Goal: Navigation & Orientation: Find specific page/section

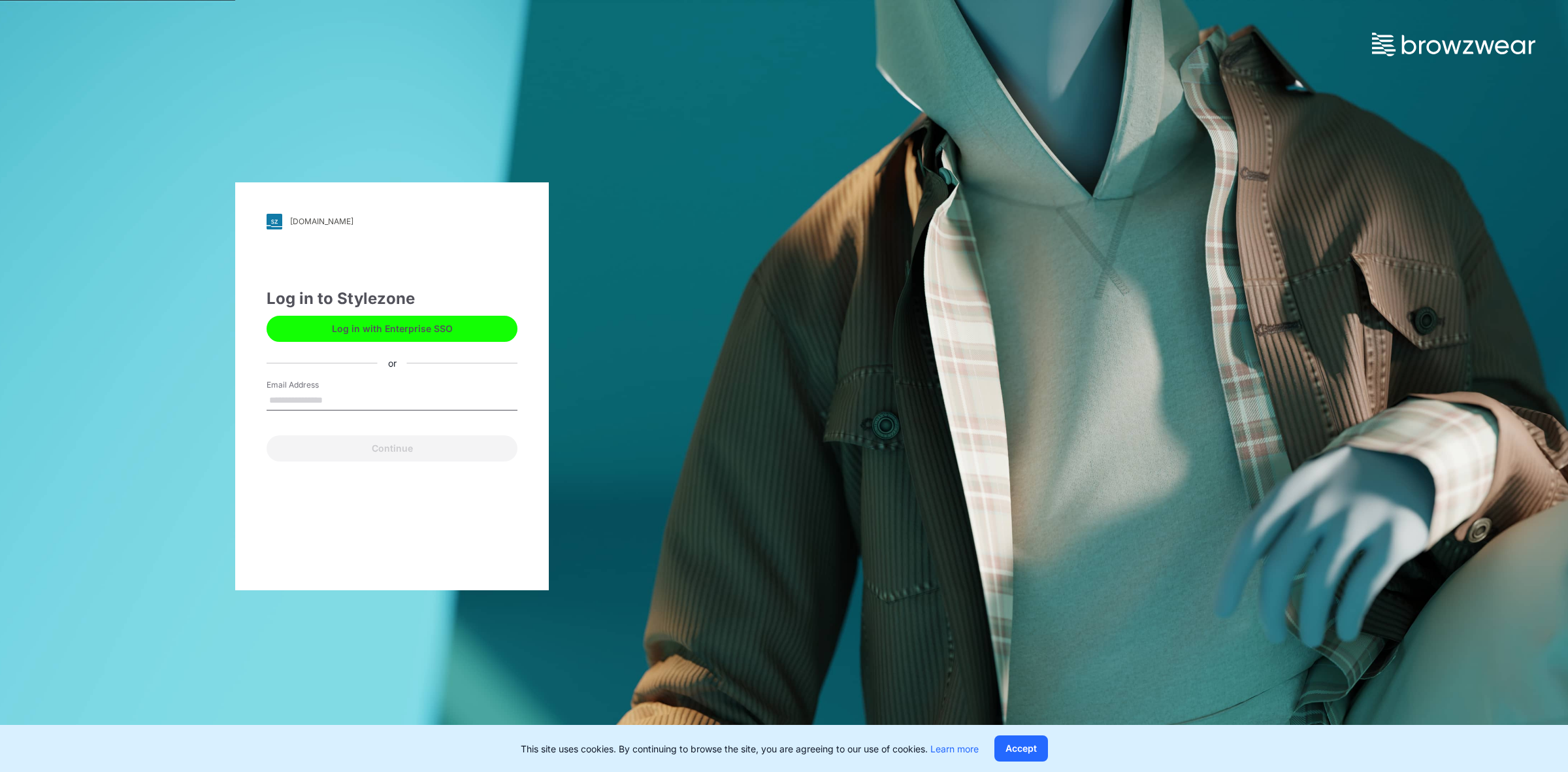
click at [385, 325] on button "Log in with Enterprise SSO" at bounding box center [392, 329] width 251 height 26
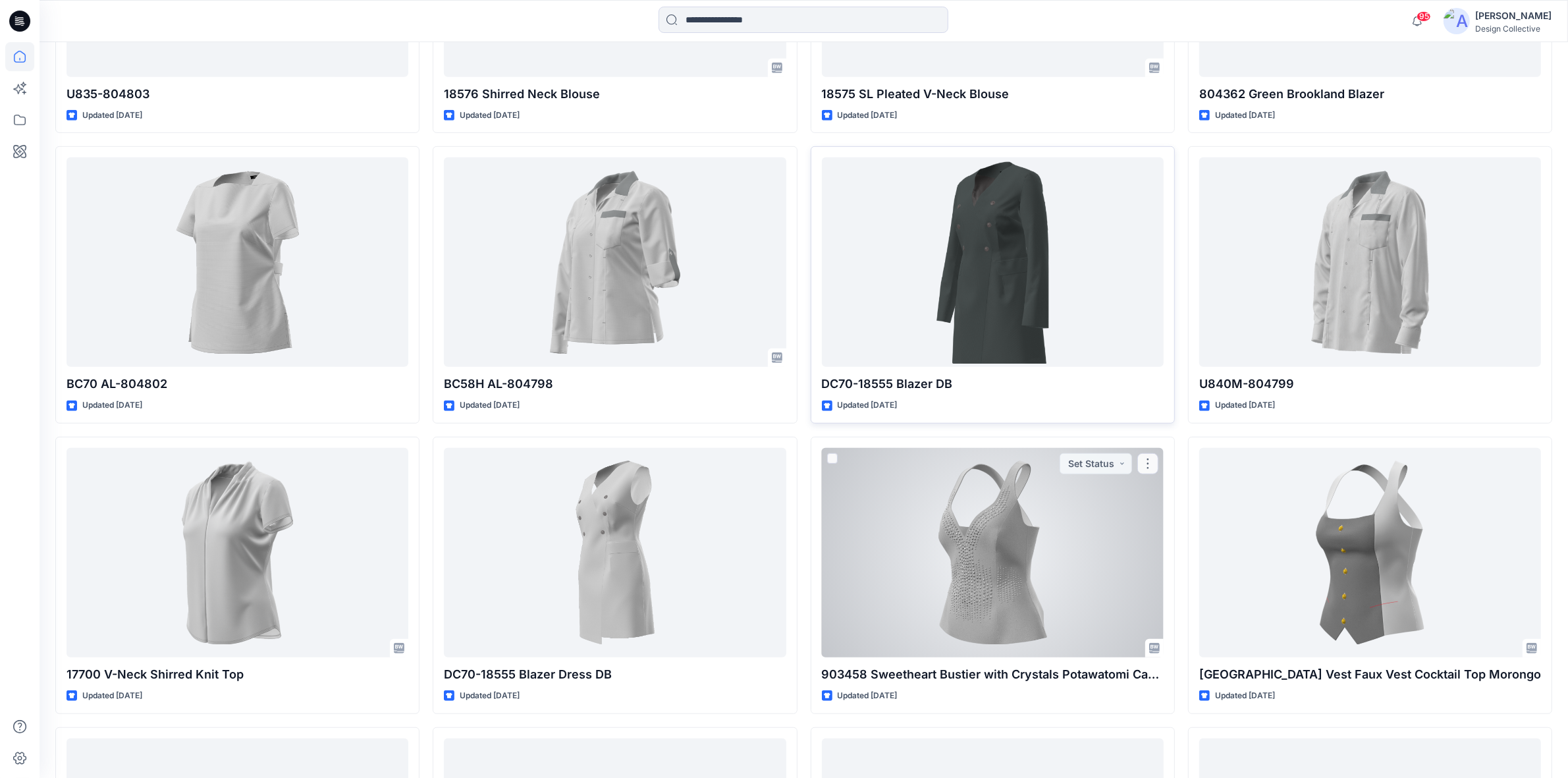
scroll to position [1028, 0]
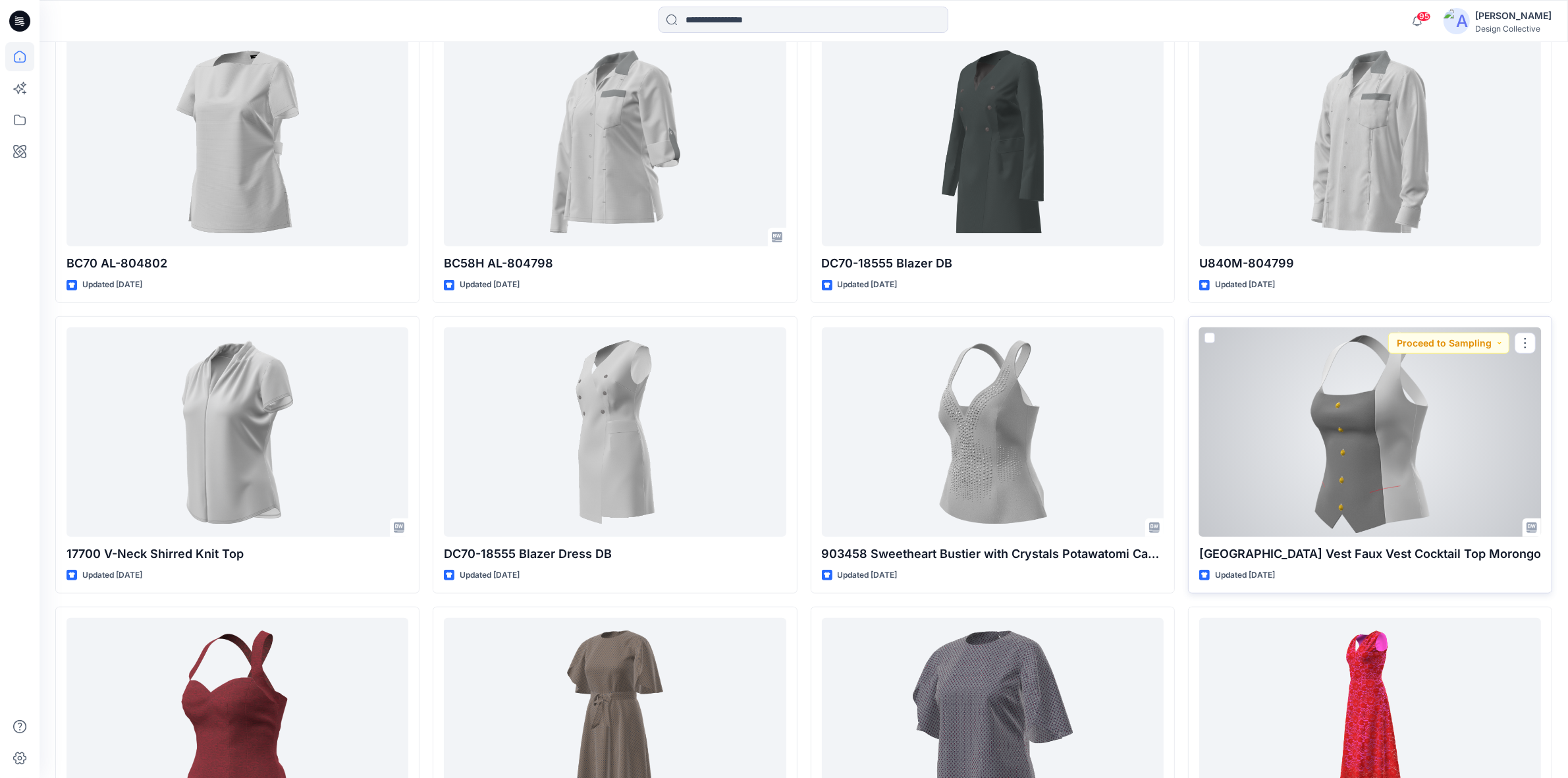
click at [1245, 409] on div at bounding box center [1370, 432] width 341 height 210
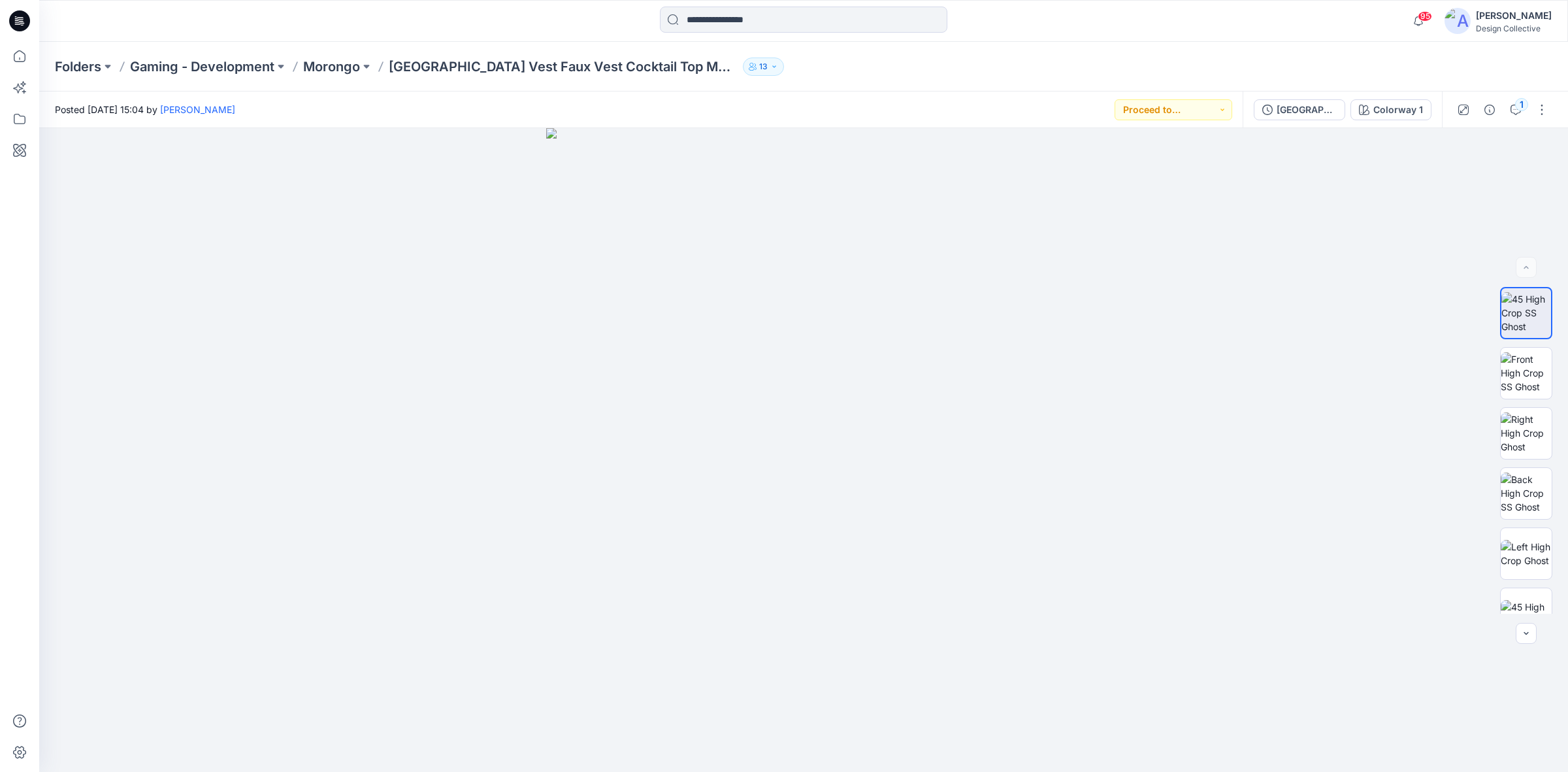
click at [21, 16] on icon at bounding box center [20, 20] width 21 height 21
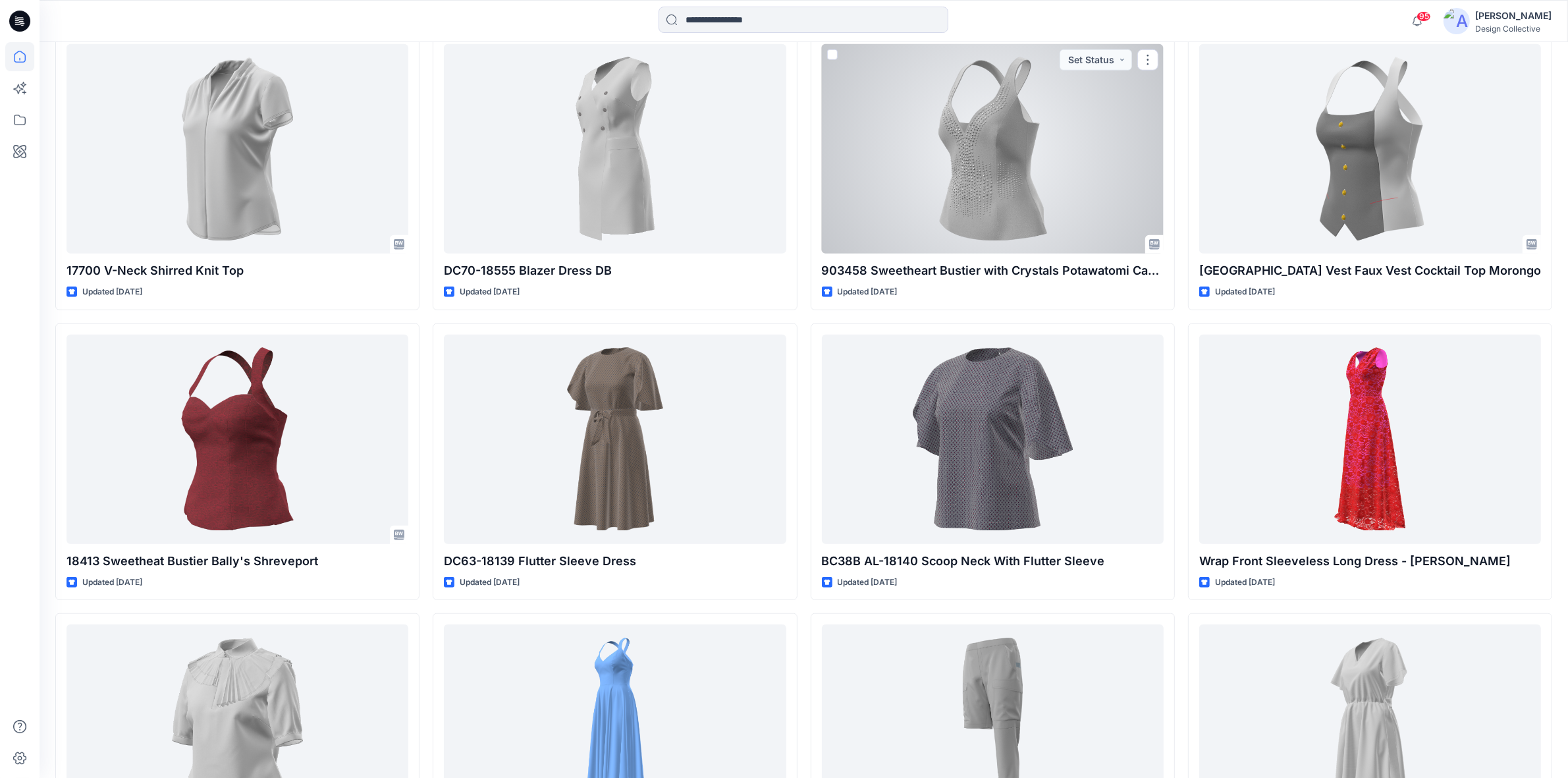
scroll to position [1372, 0]
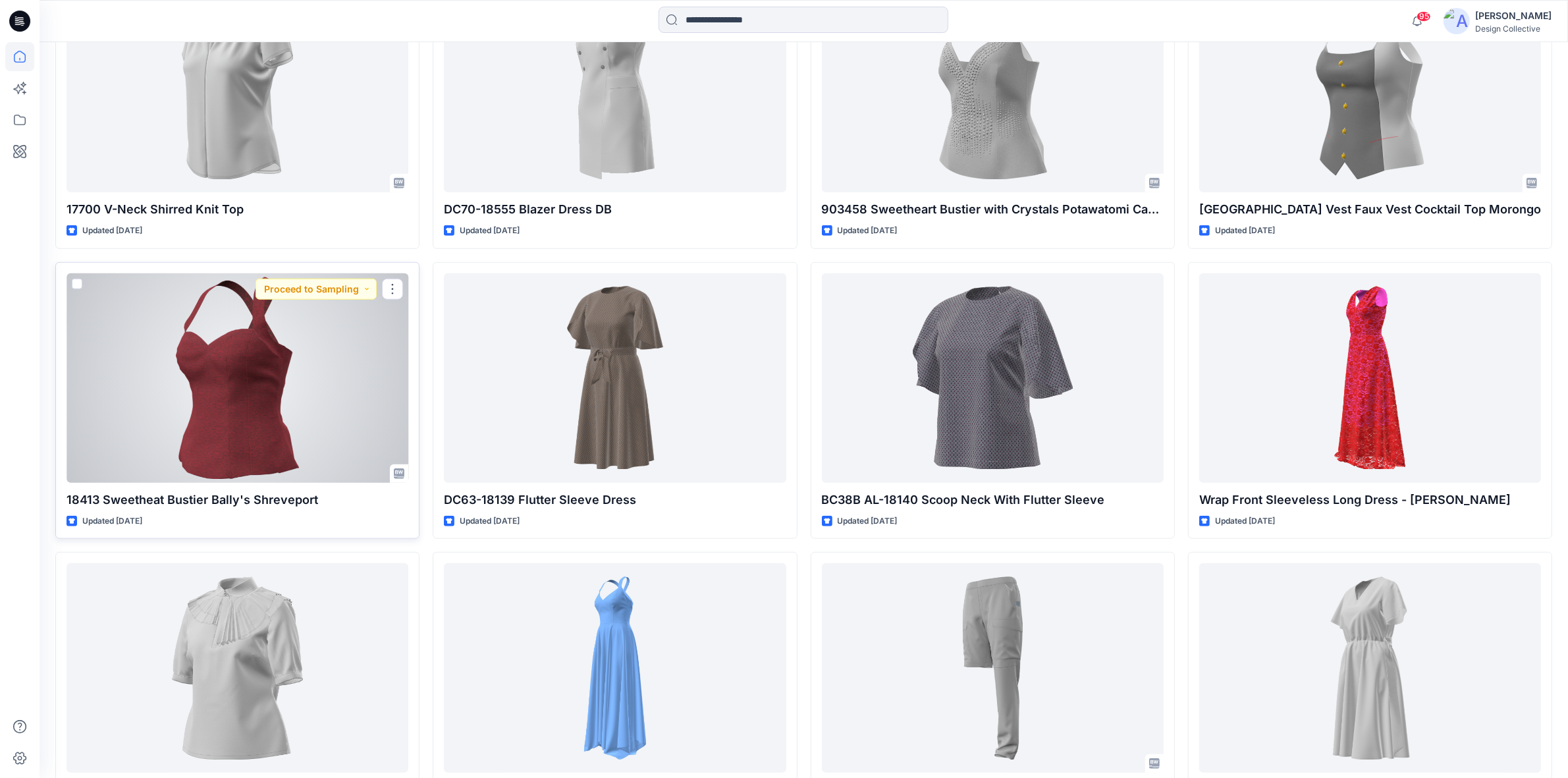
click at [328, 393] on div at bounding box center [237, 378] width 341 height 210
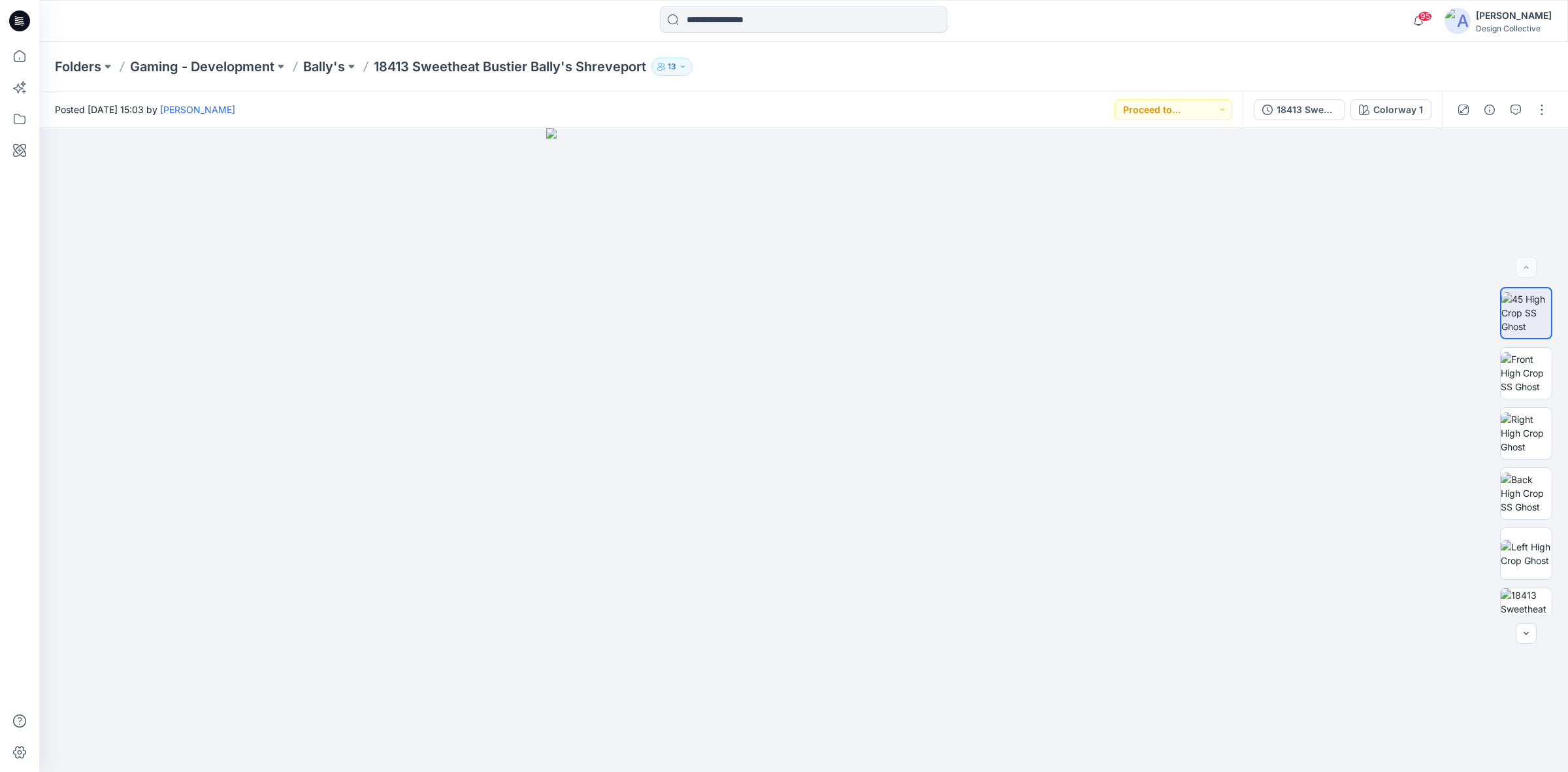
click at [25, 26] on icon at bounding box center [20, 20] width 21 height 21
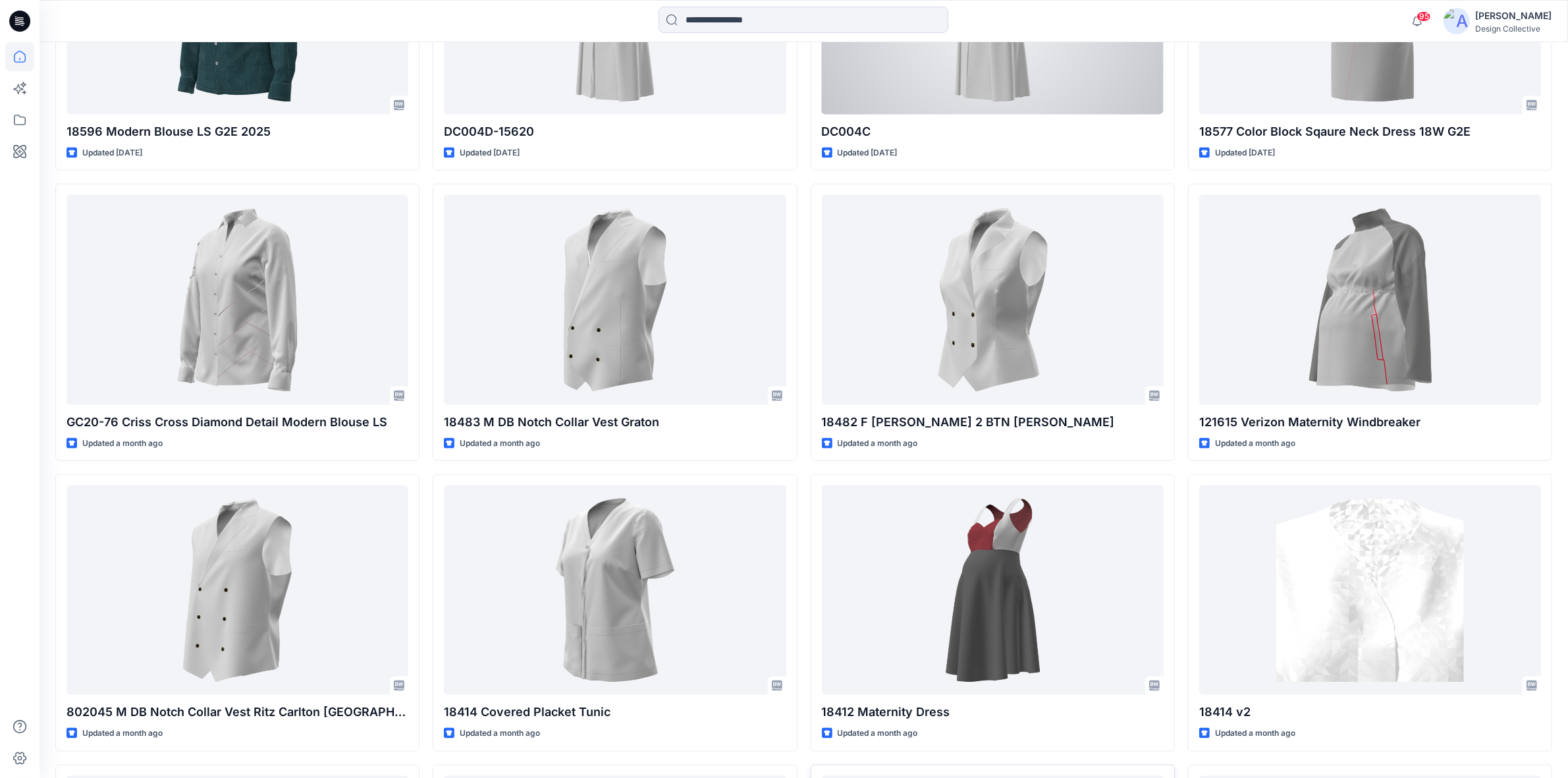
scroll to position [2405, 0]
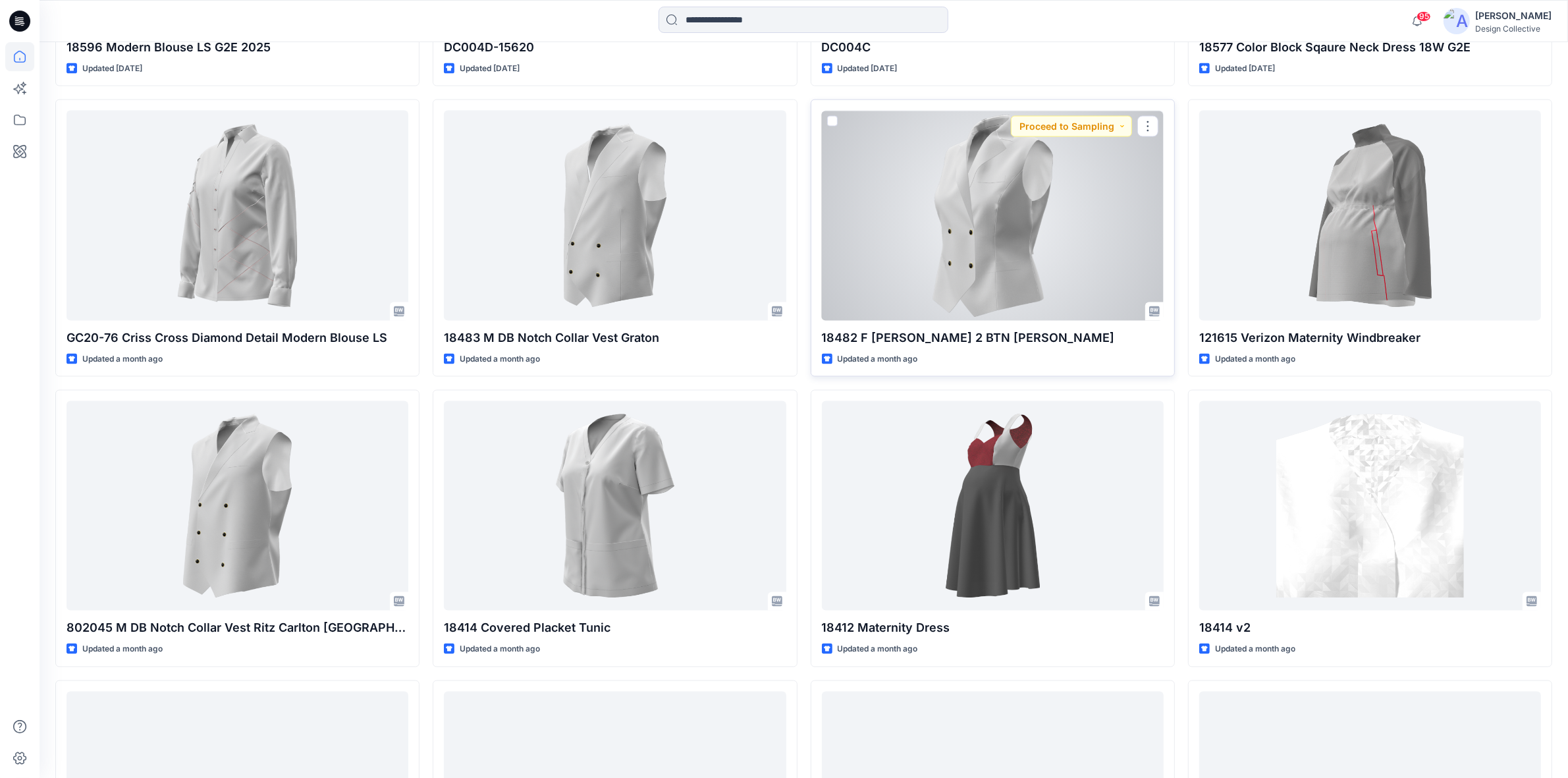
click at [1074, 238] on div at bounding box center [993, 215] width 341 height 210
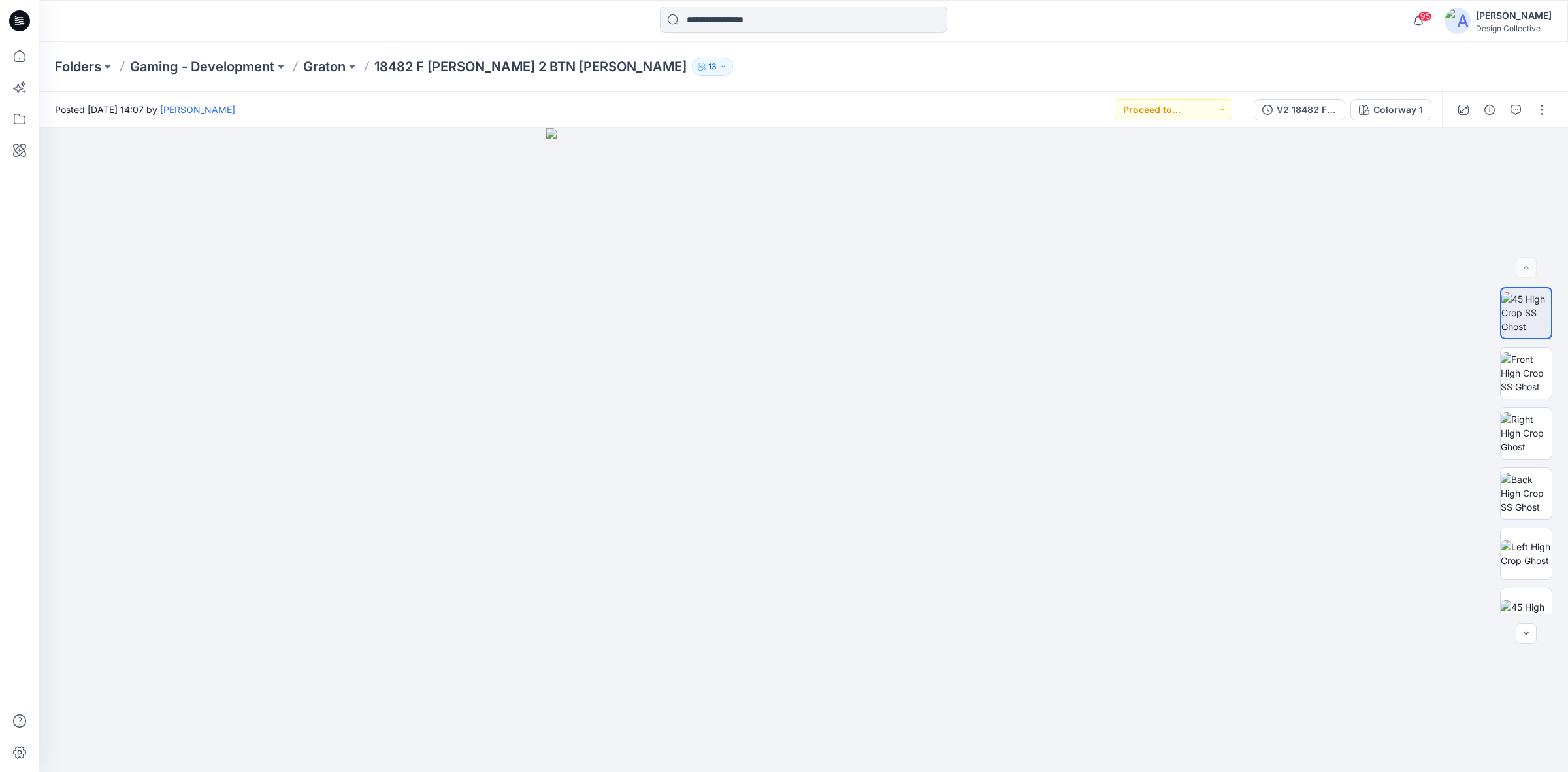
click at [24, 15] on icon at bounding box center [20, 20] width 21 height 21
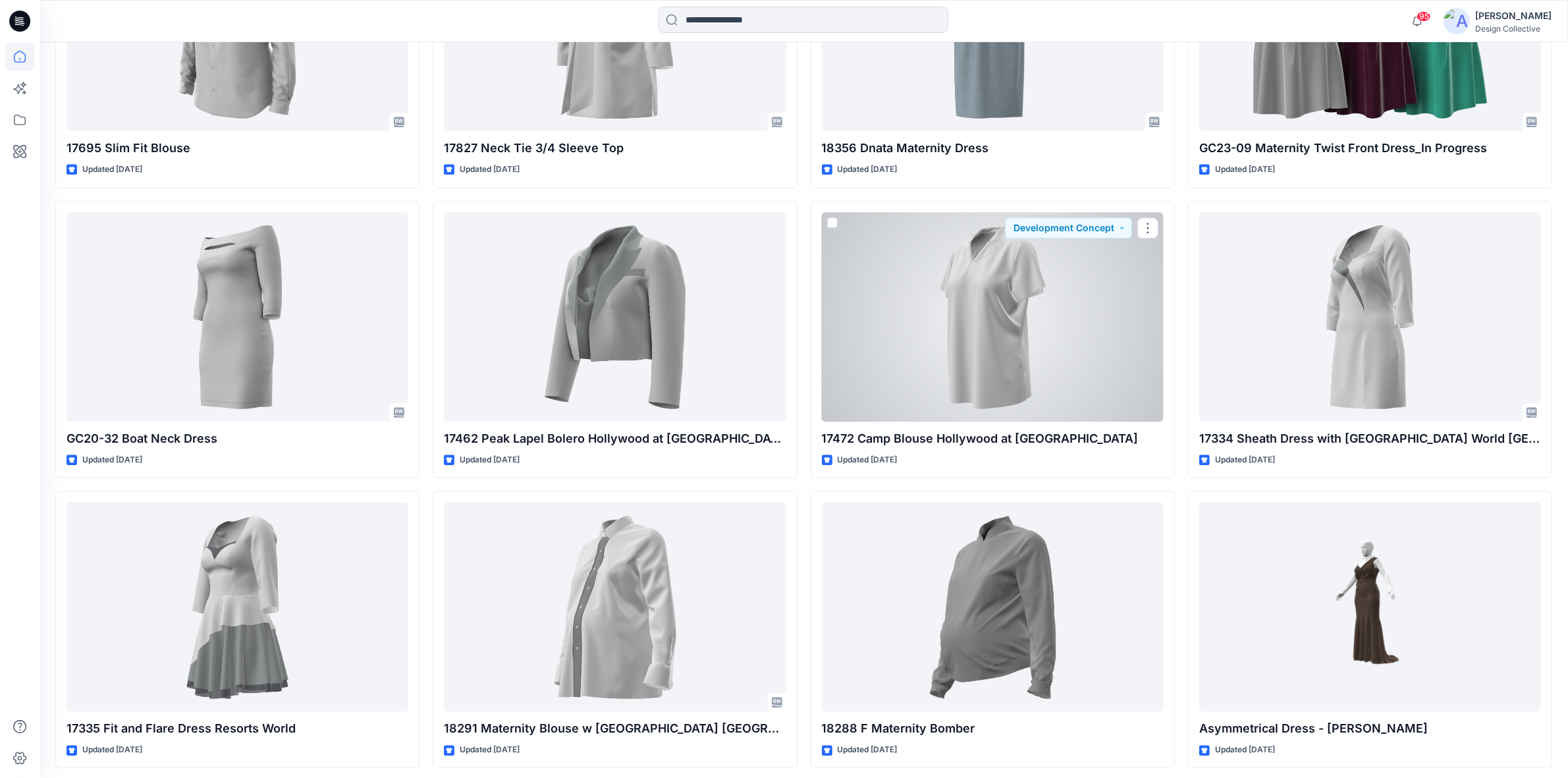
scroll to position [4510, 0]
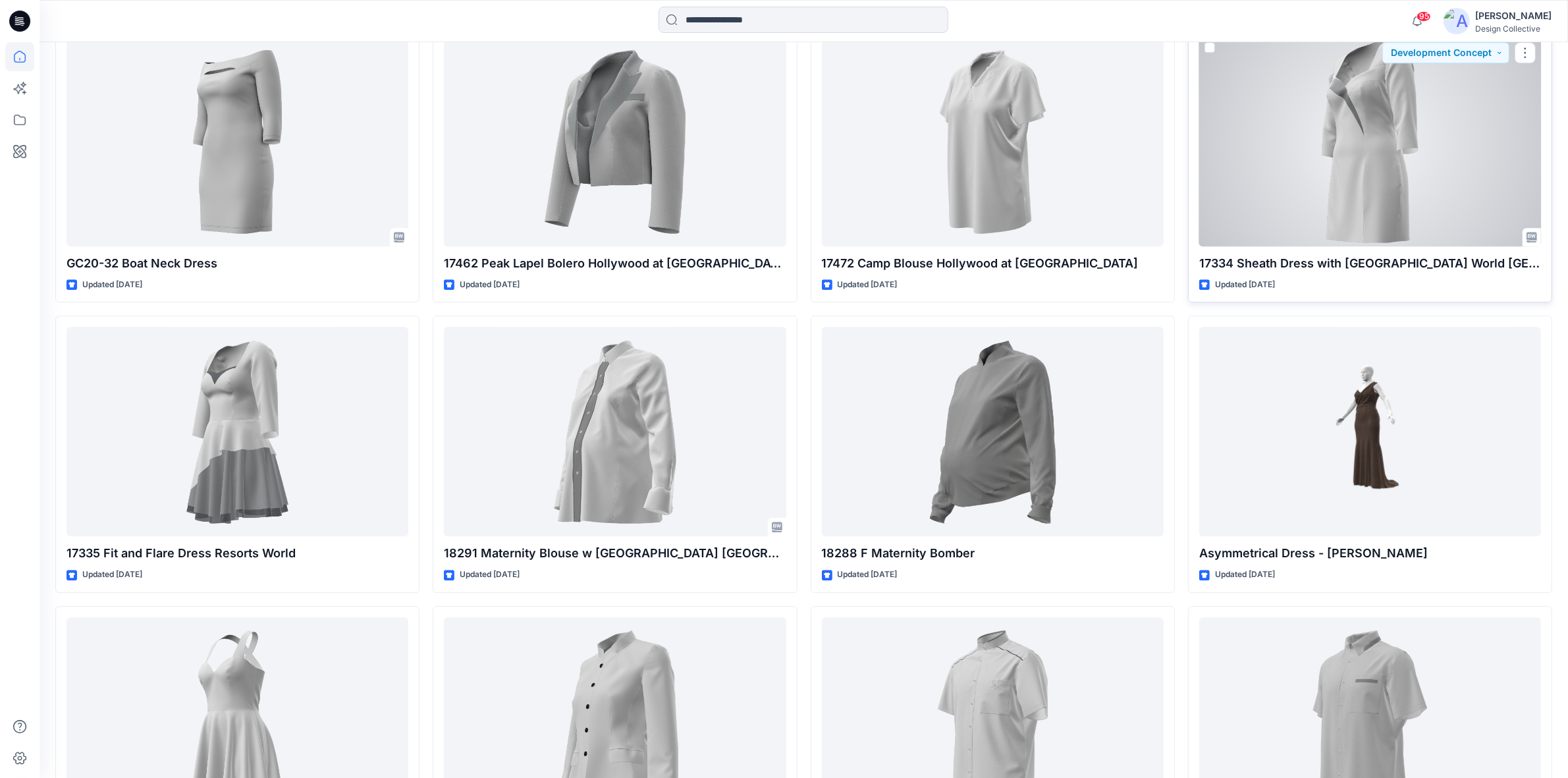
click at [1475, 174] on div at bounding box center [1370, 141] width 341 height 210
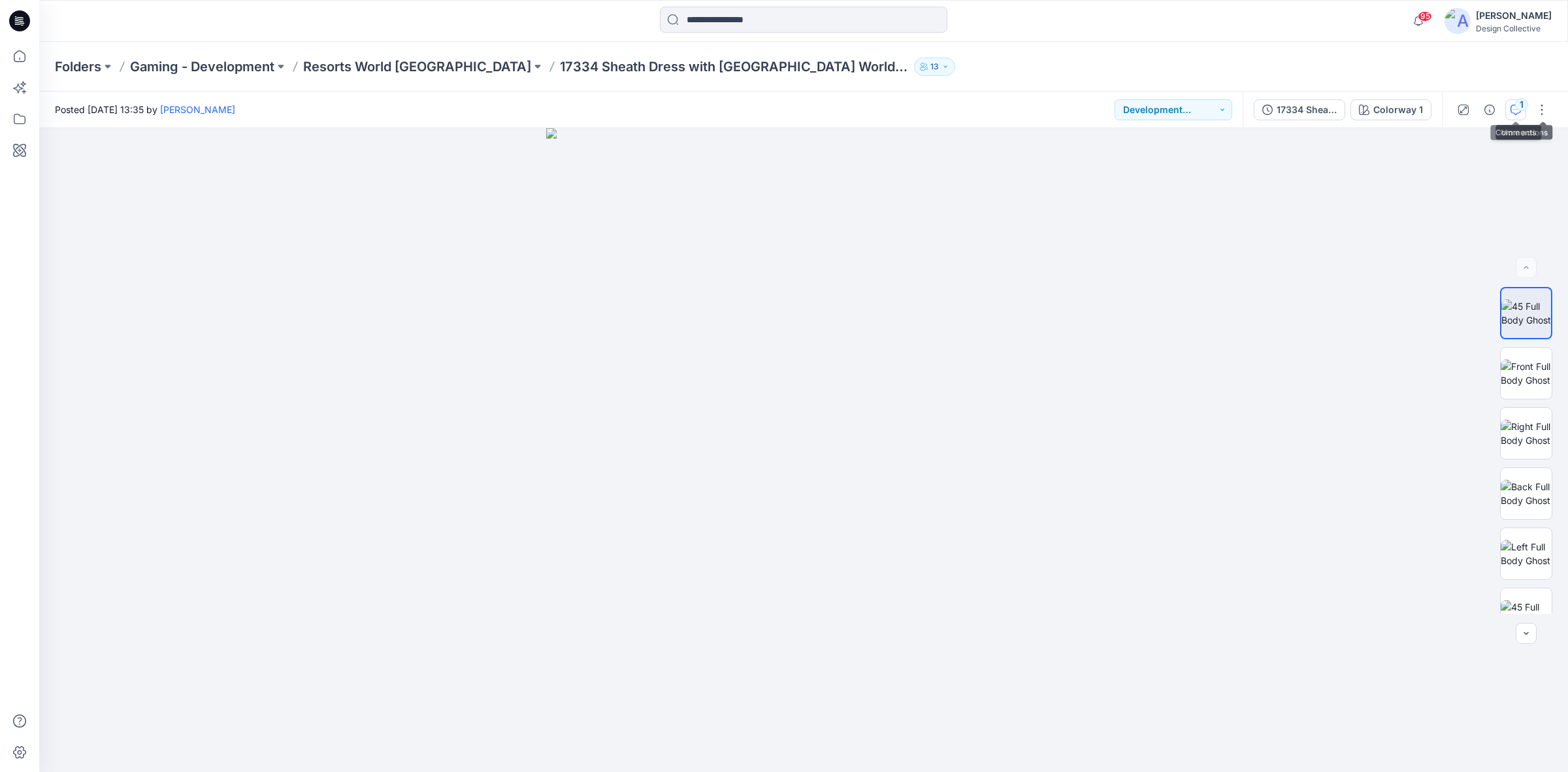
click at [1518, 109] on div "1" at bounding box center [1521, 104] width 13 height 13
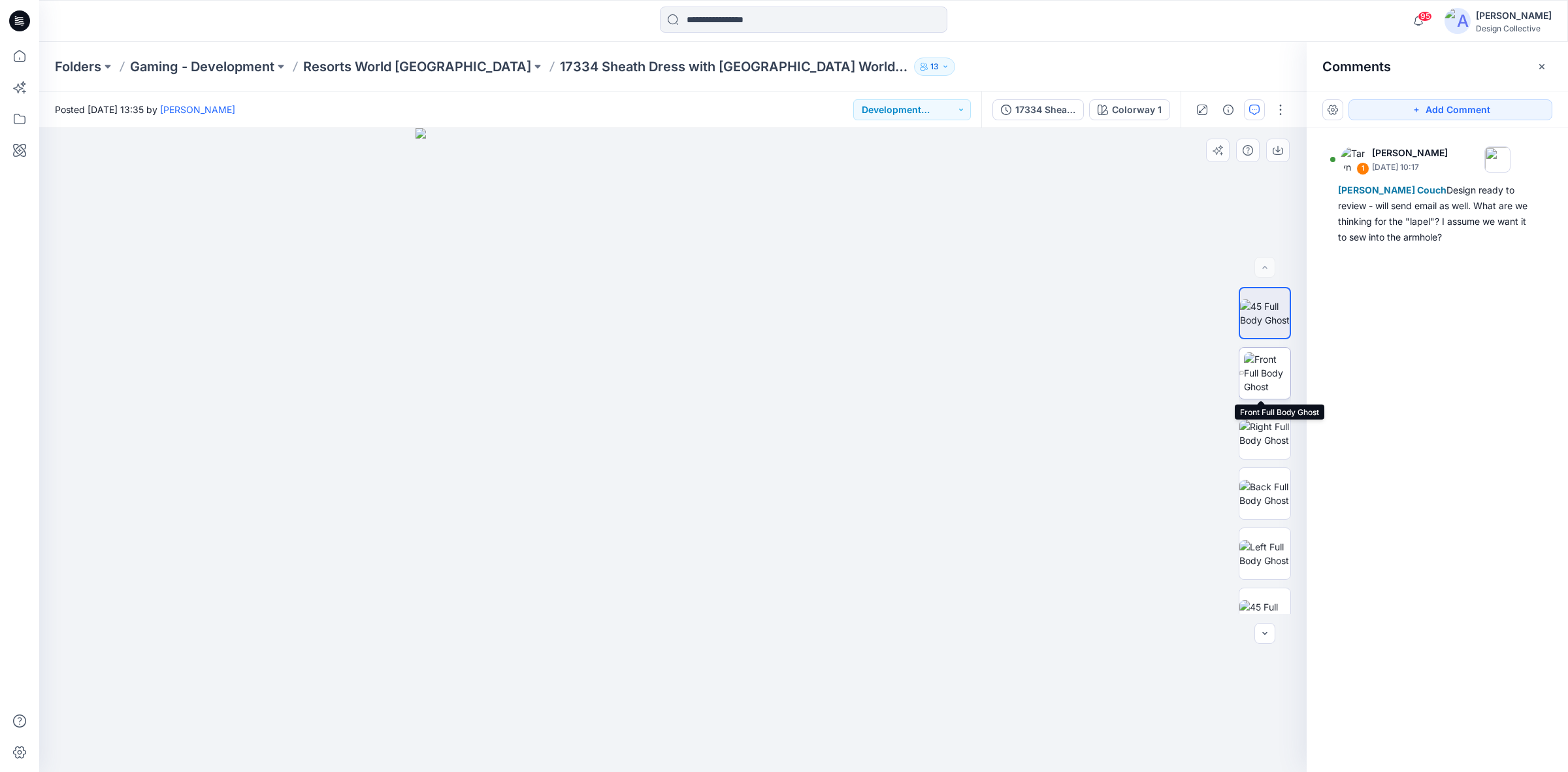
click at [1268, 386] on img at bounding box center [1267, 372] width 47 height 41
click at [1285, 108] on button "button" at bounding box center [1280, 110] width 21 height 21
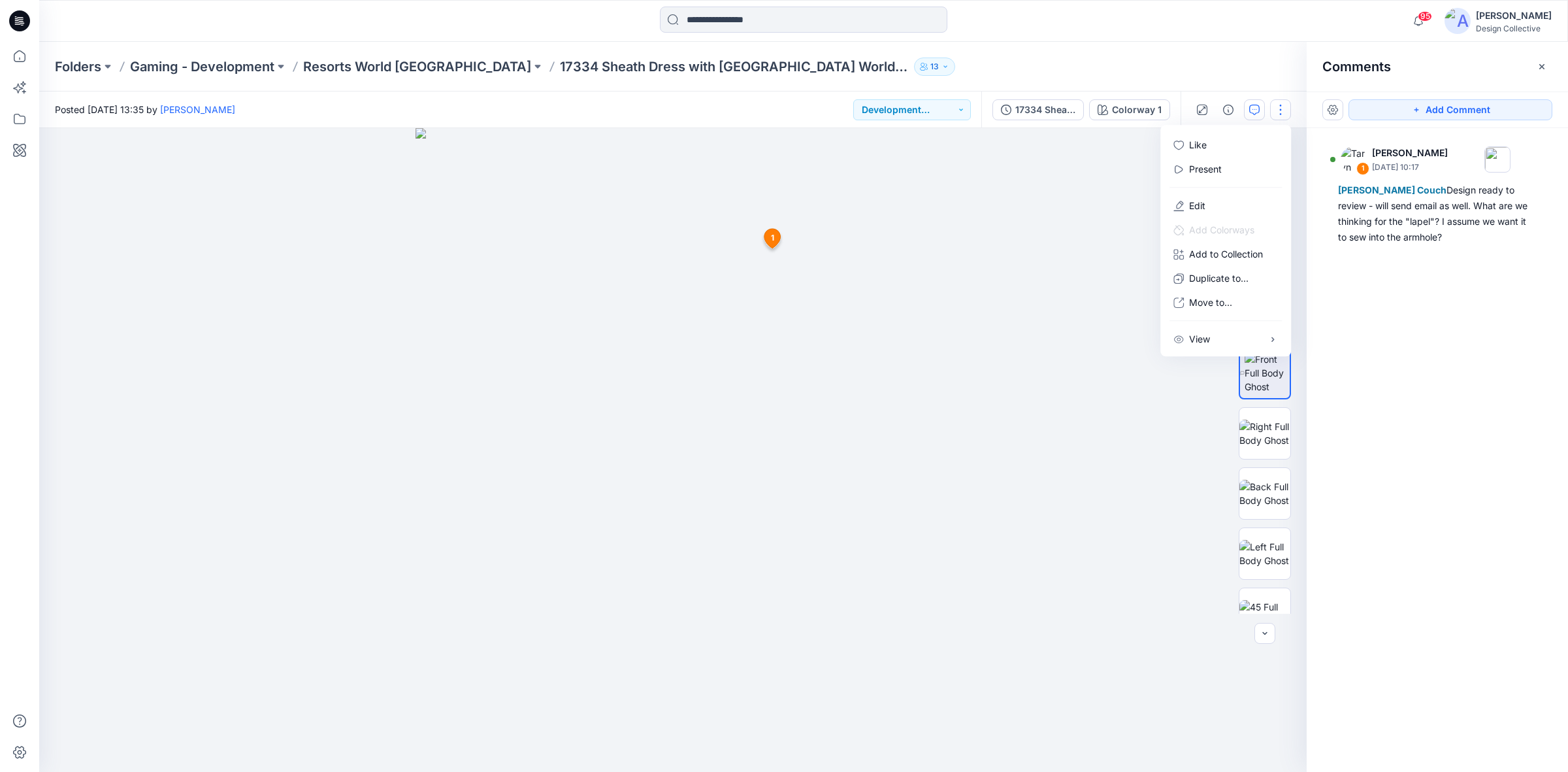
click at [1194, 72] on div "Folders Gaming - Development Resorts World [GEOGRAPHIC_DATA] 17334 Sheath Dress…" at bounding box center [752, 66] width 1395 height 18
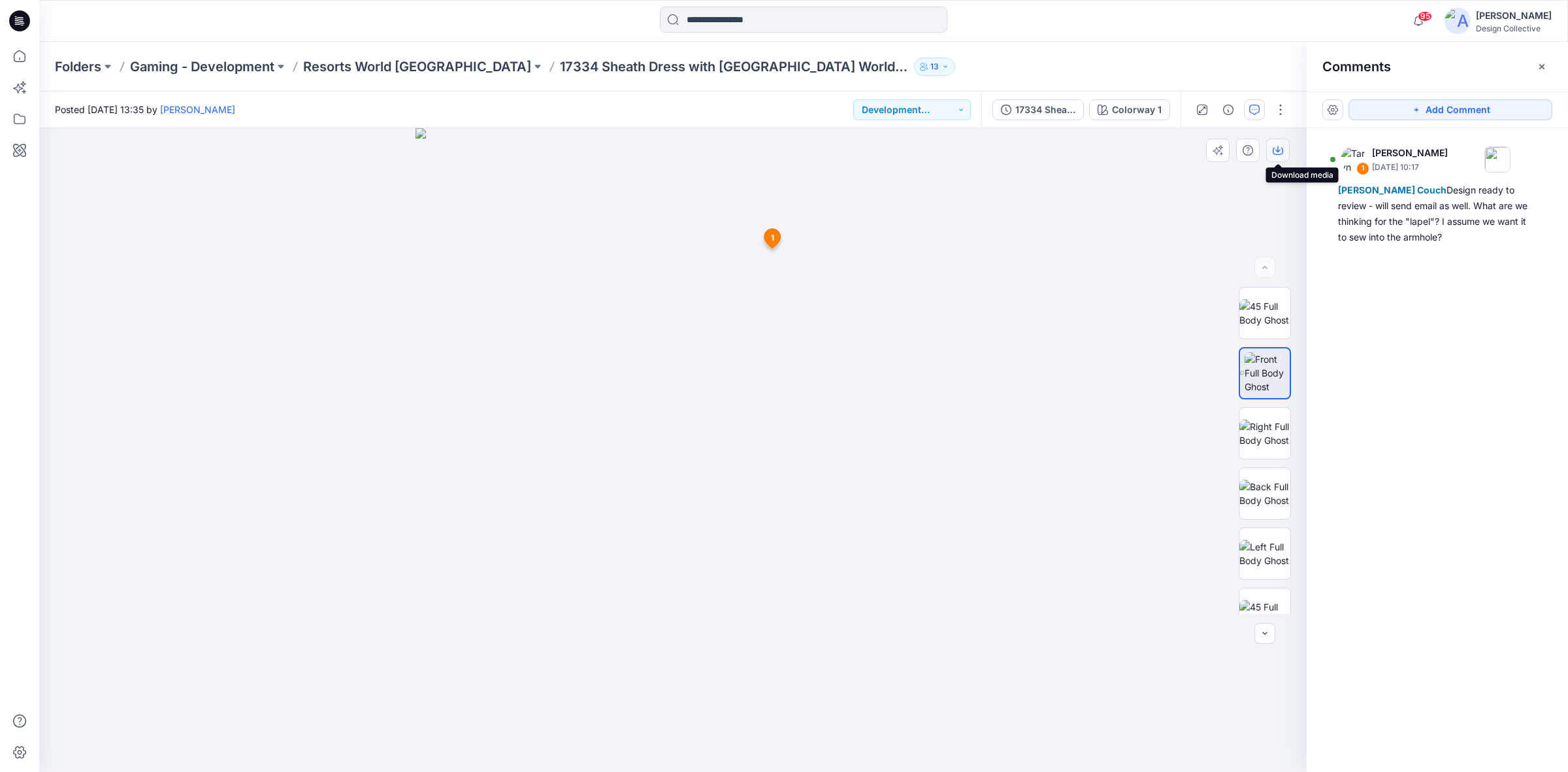
click at [1281, 152] on icon "button" at bounding box center [1277, 150] width 10 height 10
click at [1275, 326] on img at bounding box center [1265, 313] width 51 height 28
click at [1280, 150] on icon "button" at bounding box center [1277, 150] width 10 height 10
click at [47, 66] on div "Folders Gaming - Development Resorts World [GEOGRAPHIC_DATA] 17334 Sheath Dress…" at bounding box center [804, 66] width 1529 height 50
click at [61, 66] on p "Folders" at bounding box center [78, 66] width 47 height 18
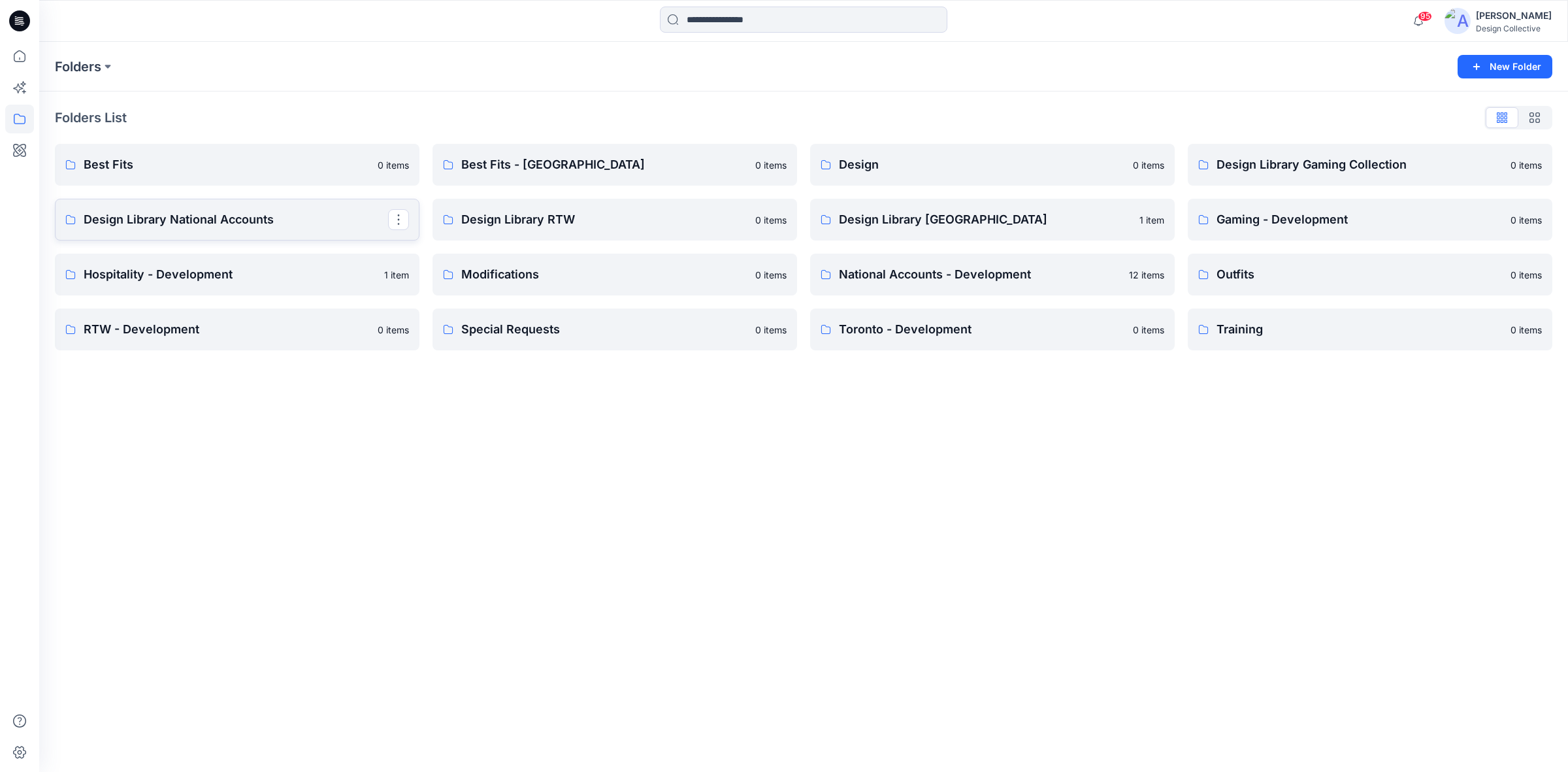
click at [113, 218] on p "Design Library National Accounts" at bounding box center [236, 219] width 304 height 18
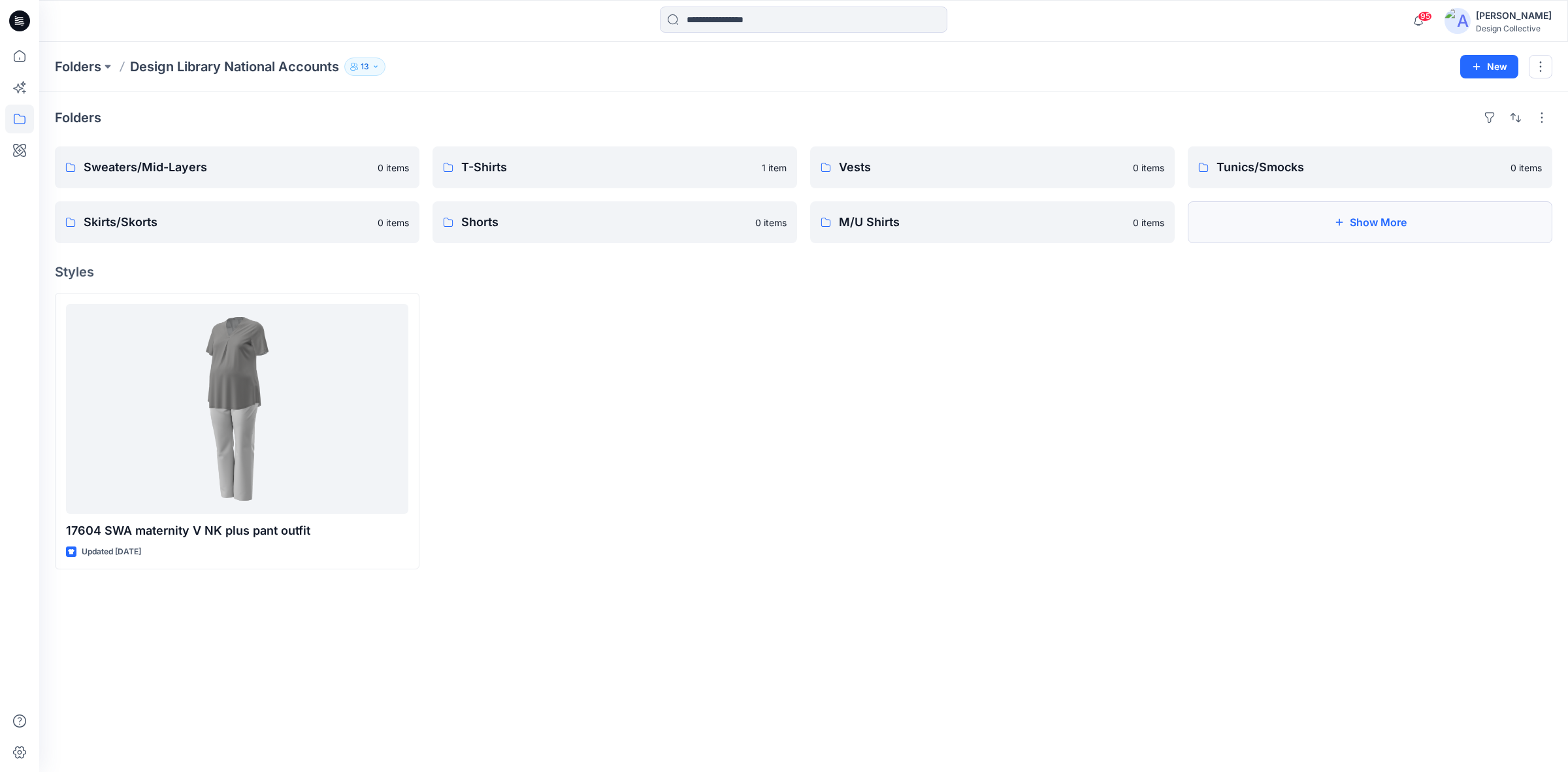
click at [1380, 226] on button "Show More" at bounding box center [1369, 222] width 364 height 42
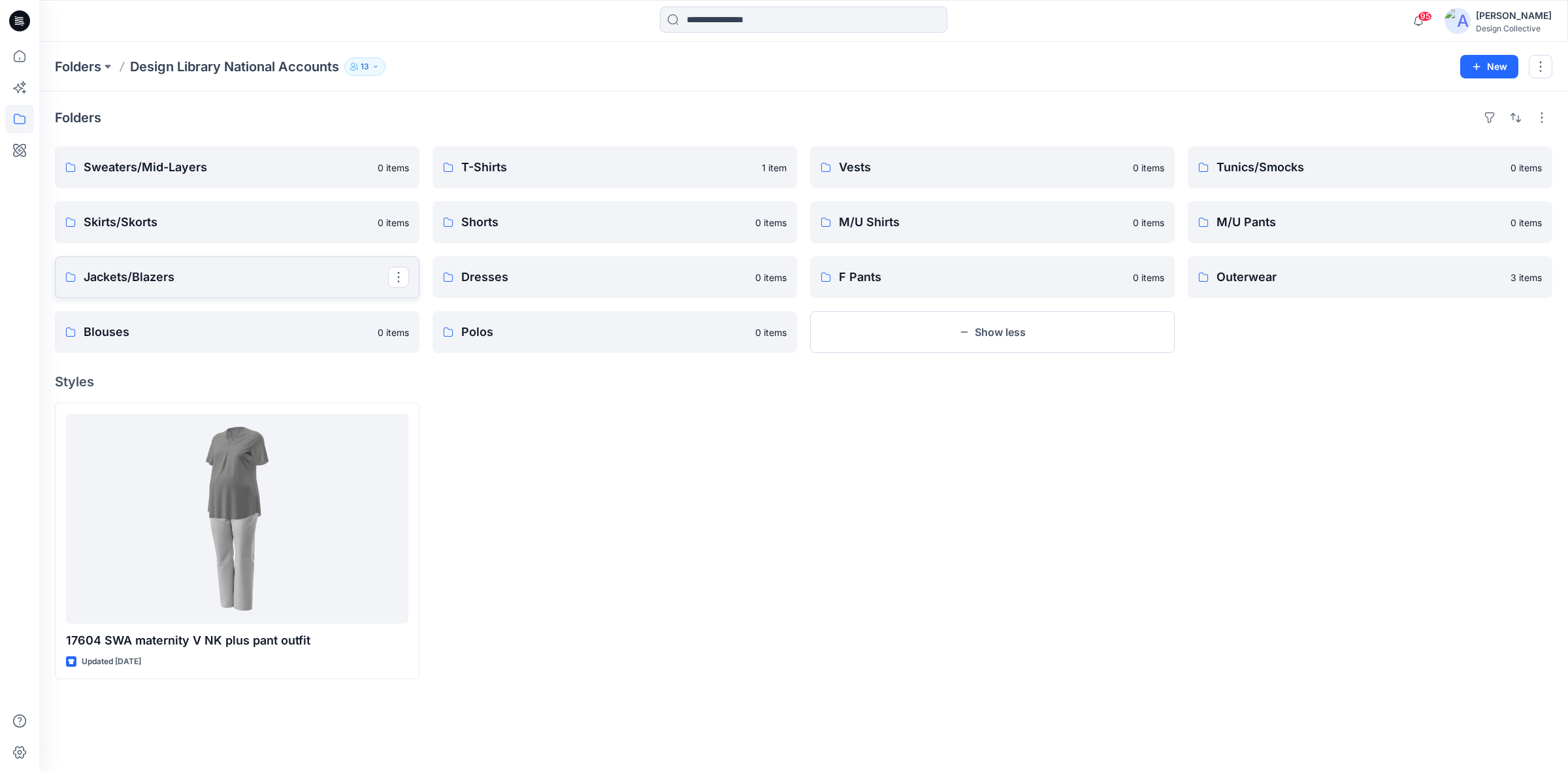
click at [115, 279] on p "Jackets/Blazers" at bounding box center [236, 277] width 304 height 18
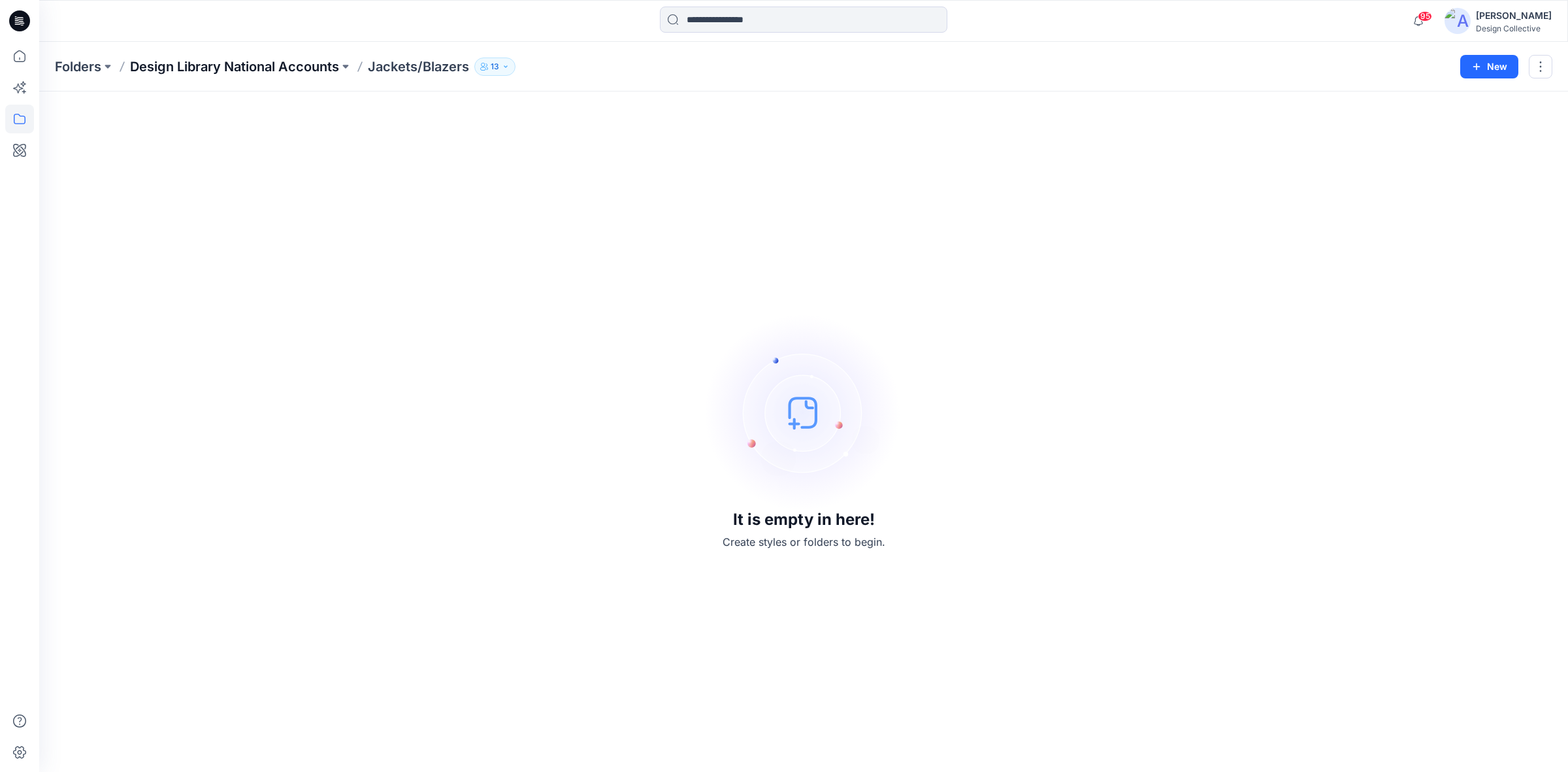
click at [273, 72] on p "Design Library National Accounts" at bounding box center [234, 66] width 209 height 18
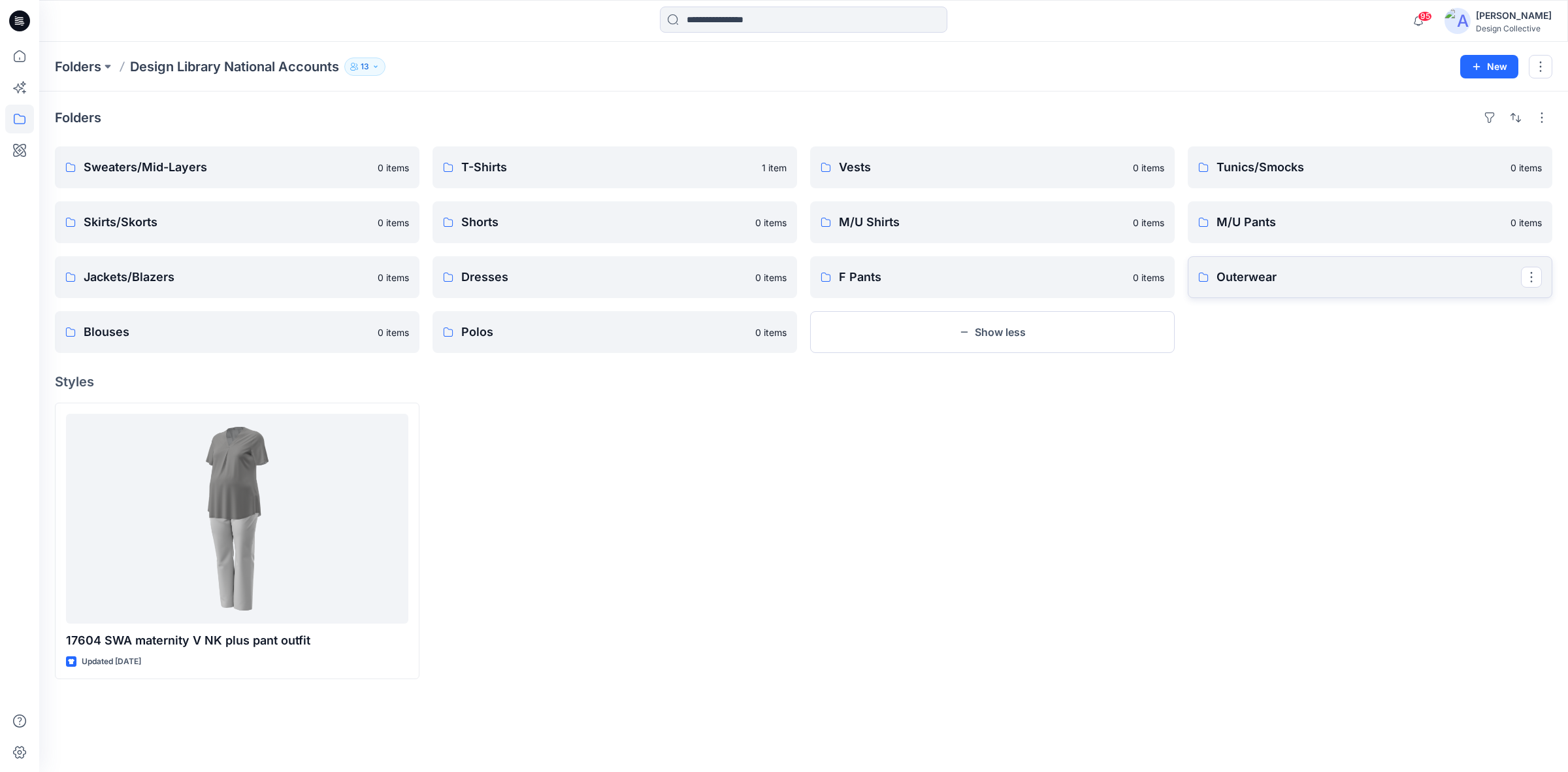
click at [1294, 272] on p "Outerwear" at bounding box center [1368, 277] width 304 height 18
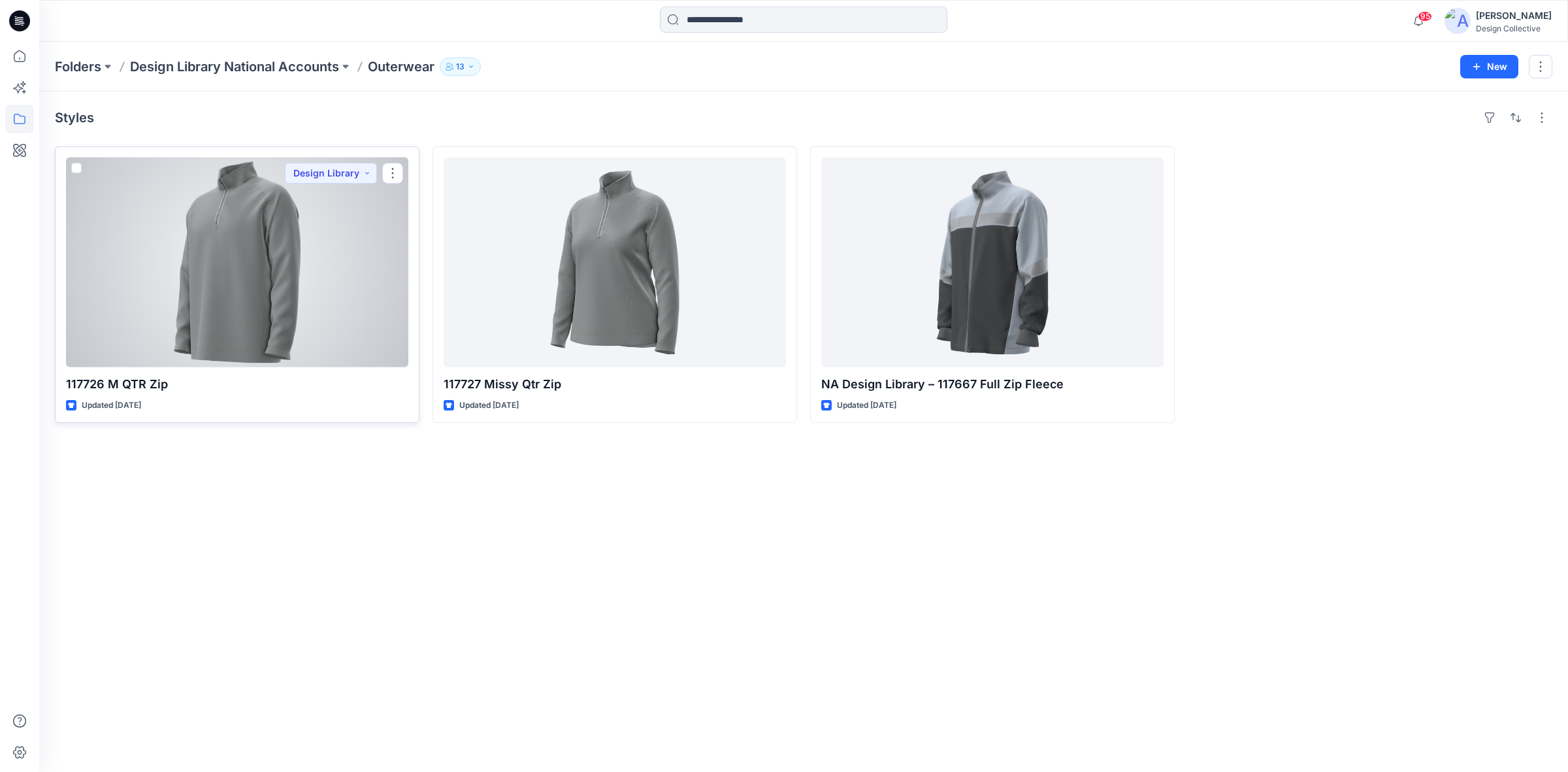
click at [347, 324] on div at bounding box center [237, 262] width 342 height 210
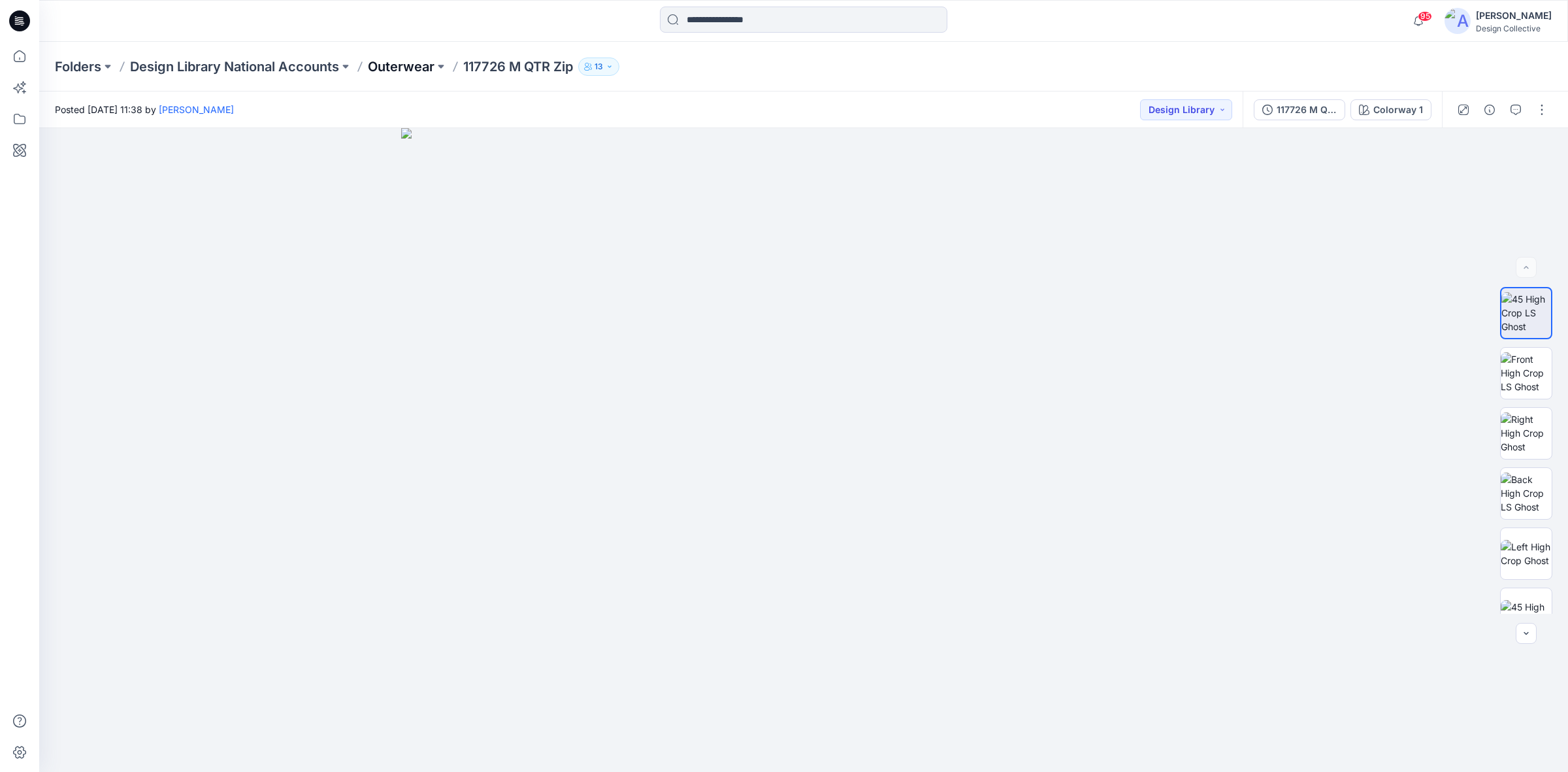
click at [383, 67] on p "Outerwear" at bounding box center [401, 66] width 66 height 18
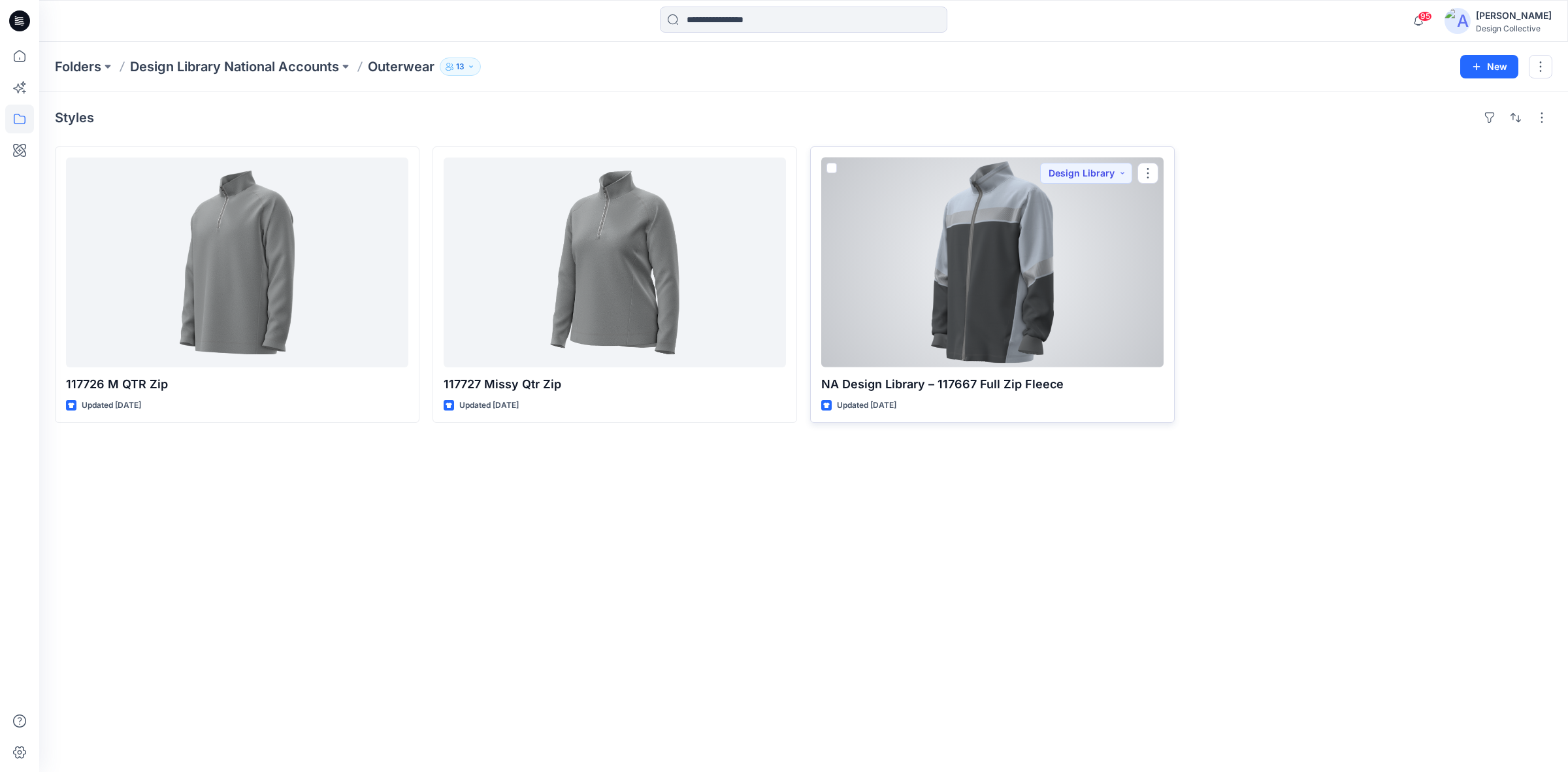
click at [921, 260] on div at bounding box center [992, 262] width 342 height 210
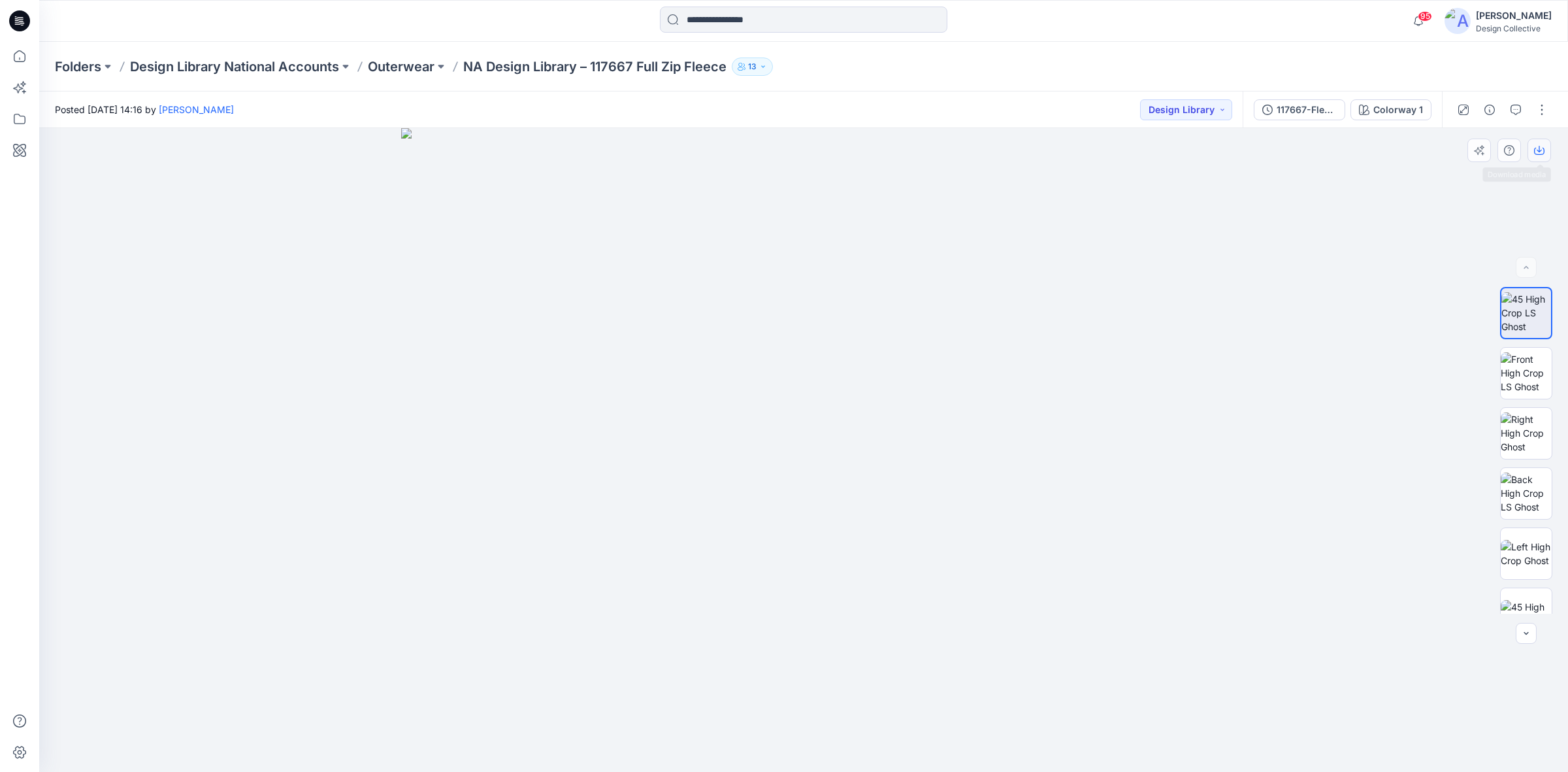
click at [1540, 145] on icon "button" at bounding box center [1539, 150] width 10 height 10
click at [15, 25] on icon at bounding box center [20, 20] width 21 height 21
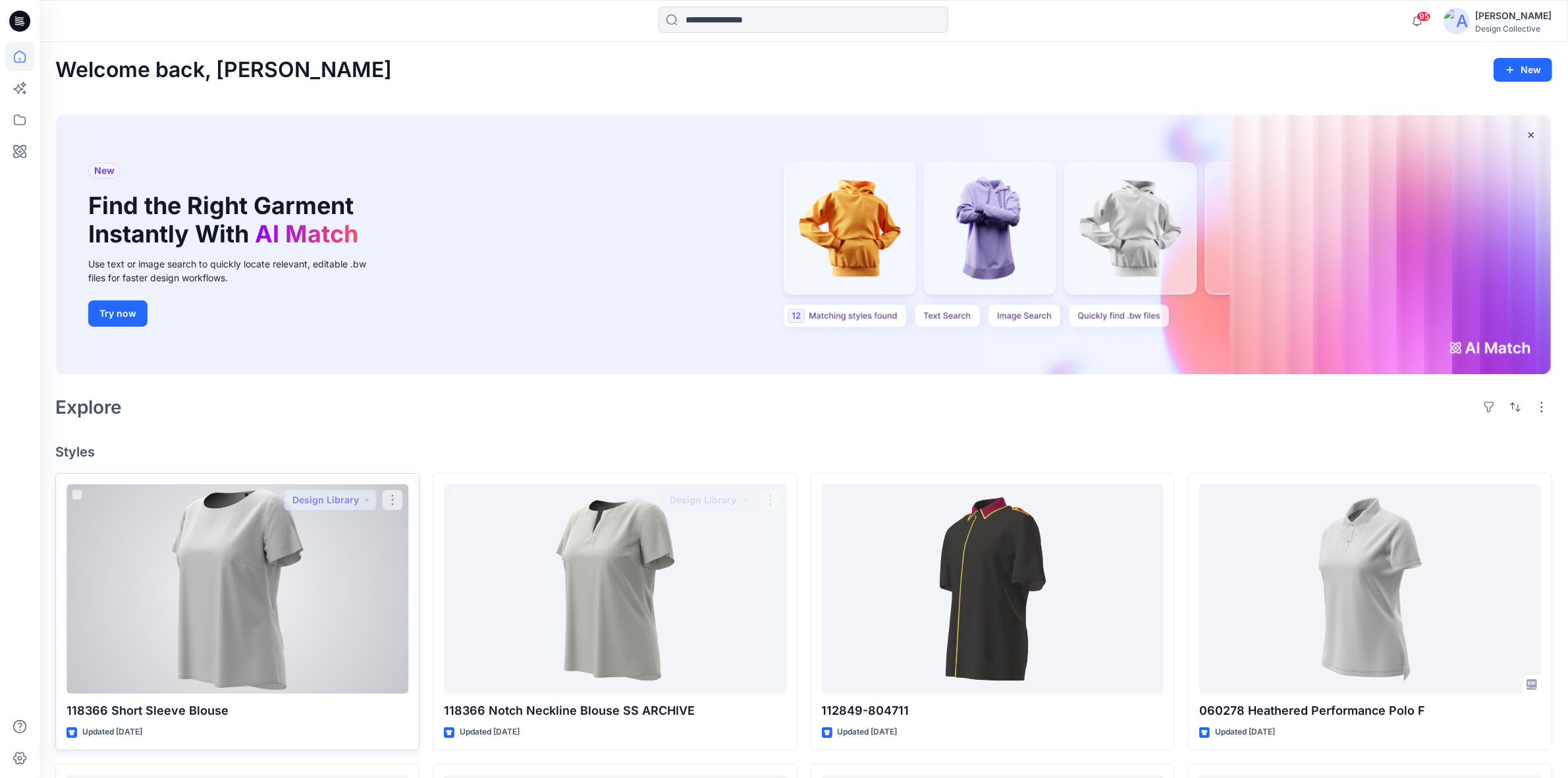
click at [210, 587] on div at bounding box center [237, 589] width 341 height 210
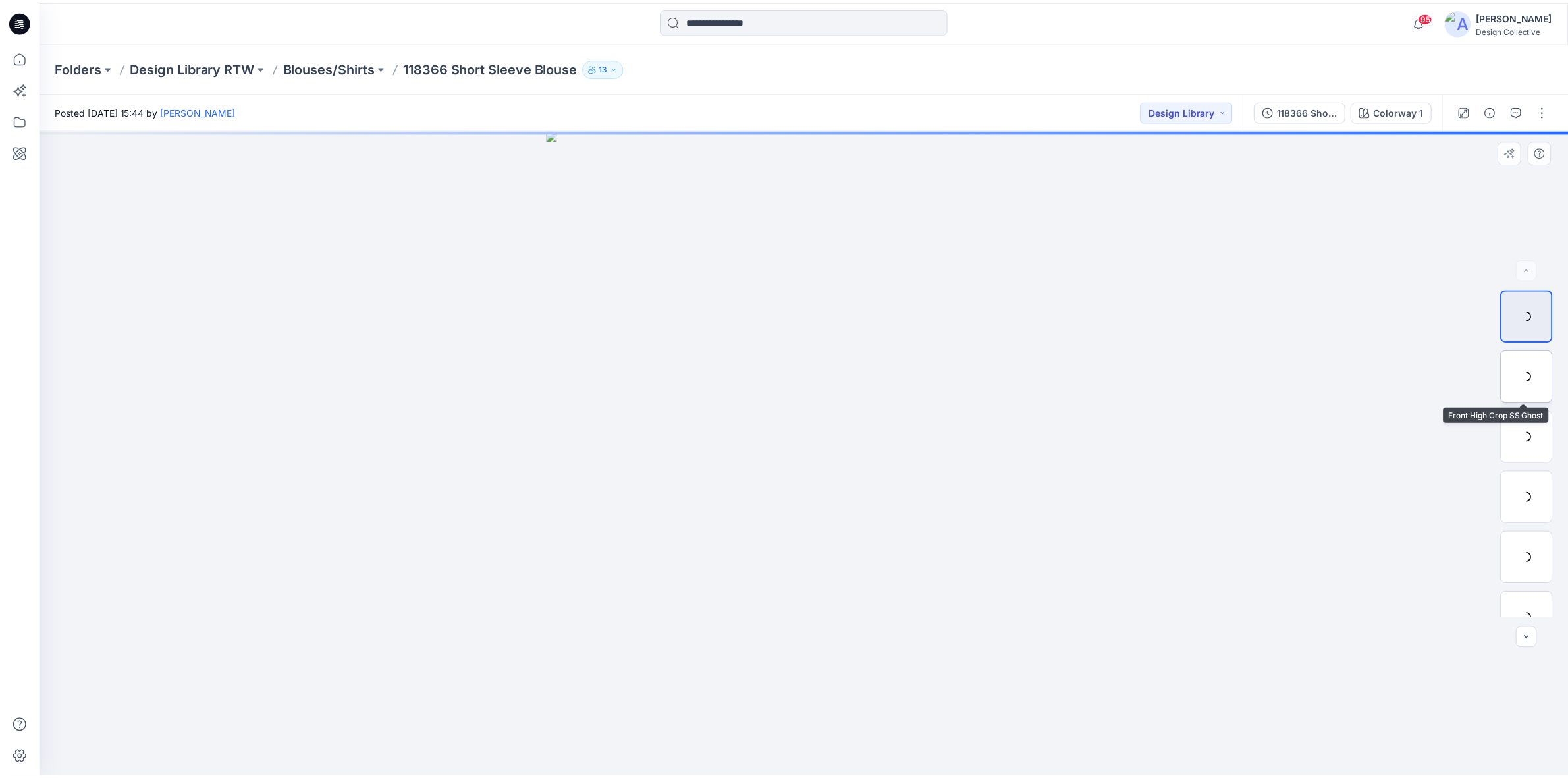
scroll to position [389, 0]
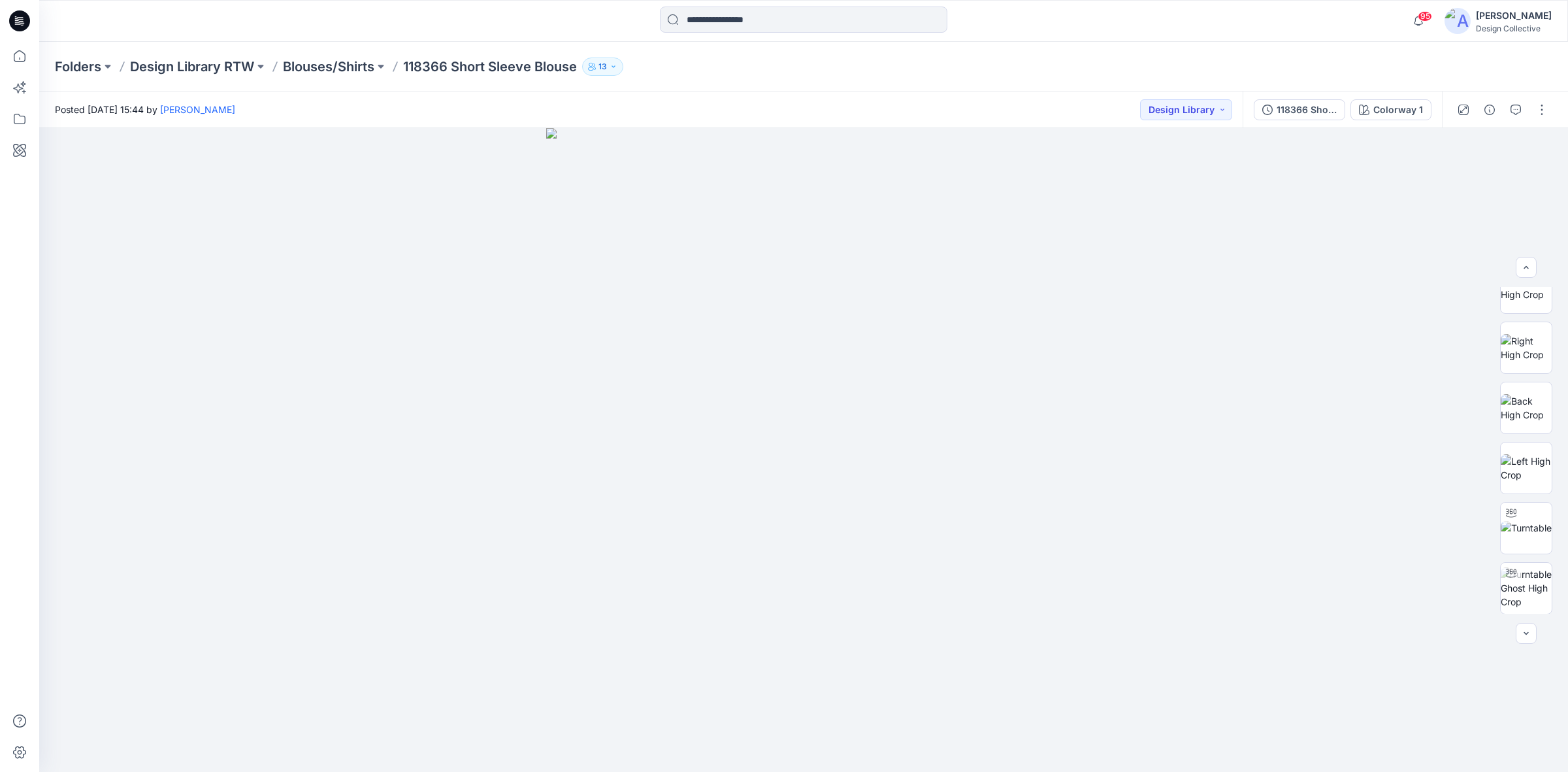
click at [18, 22] on icon at bounding box center [18, 22] width 4 height 1
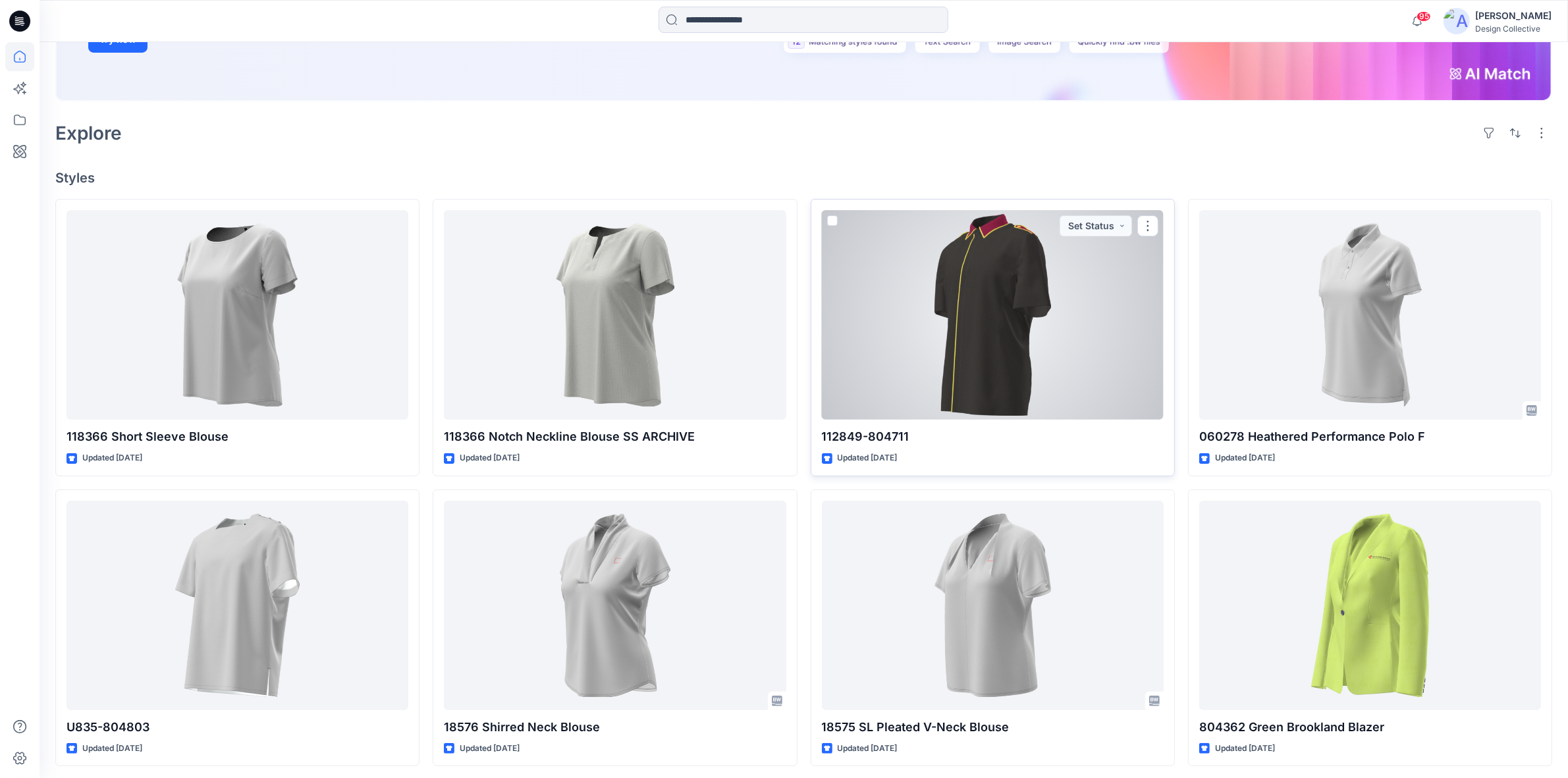
scroll to position [411, 0]
